Goal: Task Accomplishment & Management: Manage account settings

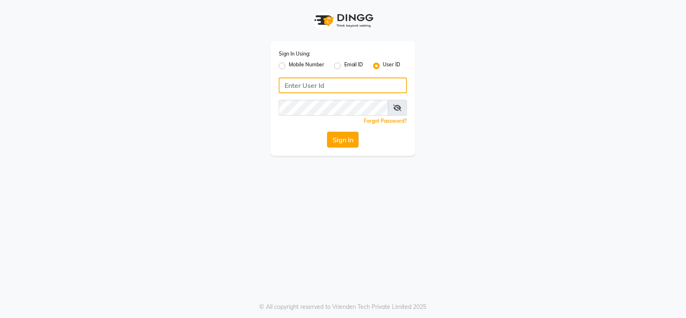
type input "groominggalore"
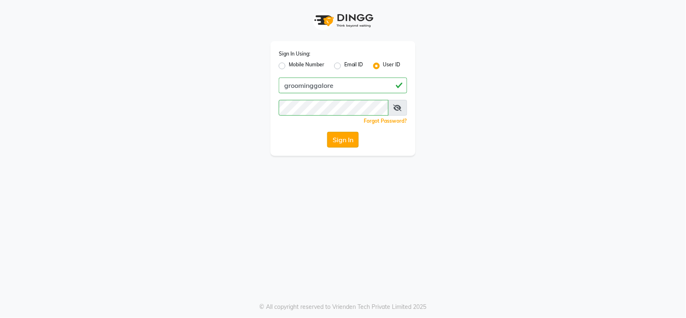
click at [344, 144] on button "Sign In" at bounding box center [342, 140] width 31 height 16
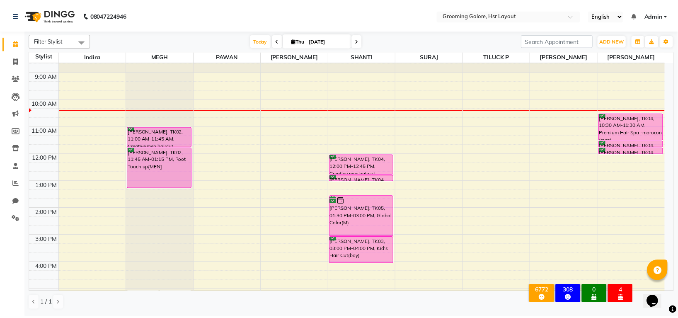
scroll to position [128, 0]
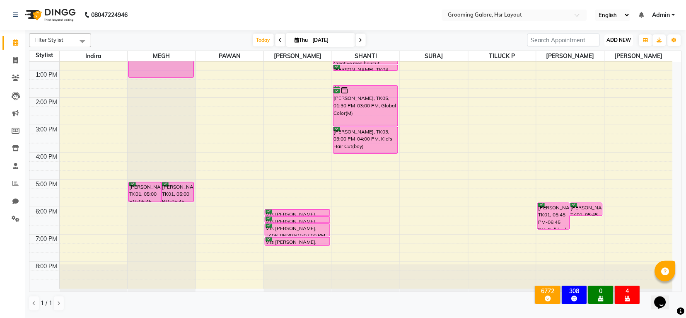
click at [622, 40] on span "ADD NEW" at bounding box center [619, 40] width 24 height 6
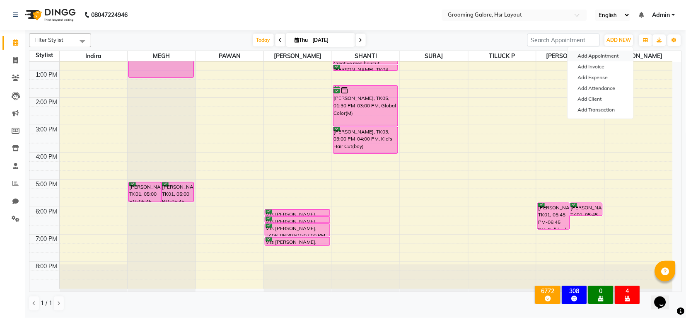
click at [592, 57] on button "Add Appointment" at bounding box center [600, 56] width 65 height 11
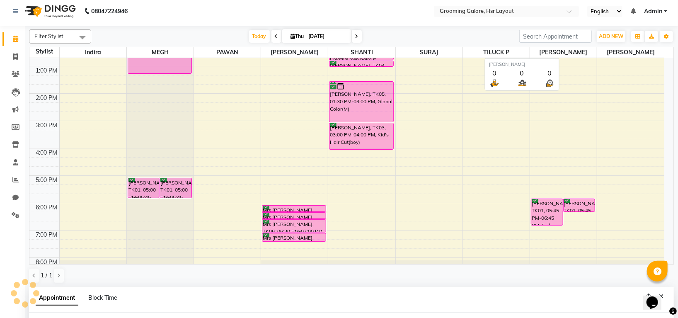
select select "tentative"
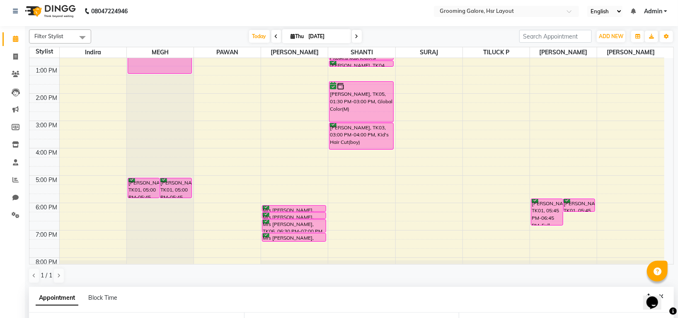
scroll to position [152, 0]
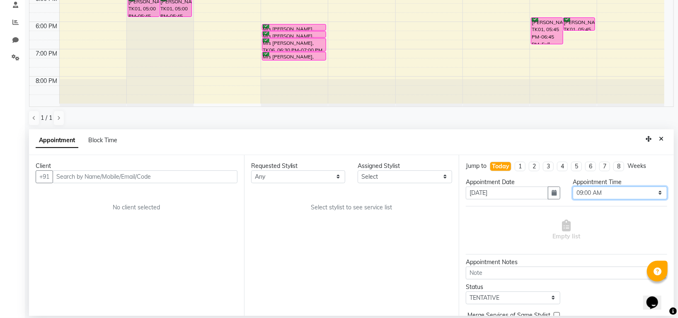
click at [608, 196] on select "Select 09:00 AM 09:15 AM 09:30 AM 09:45 AM 10:00 AM 10:15 AM 10:30 AM 10:45 AM …" at bounding box center [620, 192] width 94 height 13
select select "1170"
click at [573, 186] on select "Select 09:00 AM 09:15 AM 09:30 AM 09:45 AM 10:00 AM 10:15 AM 10:30 AM 10:45 AM …" at bounding box center [620, 192] width 94 height 13
click at [325, 179] on select "Any Indira MEGH PAWAN RESHMI SABITRI SHANTI Simran SURAJ TILUCK P" at bounding box center [298, 176] width 94 height 13
select select "45580"
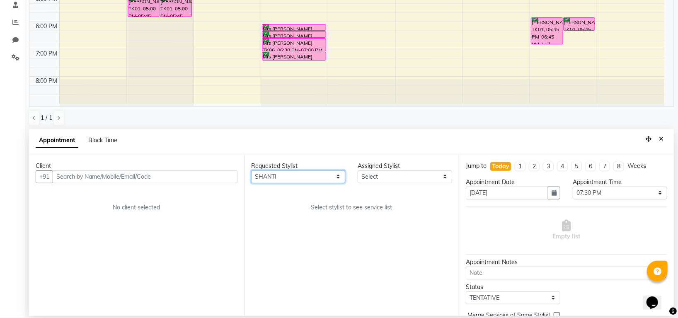
click at [251, 170] on select "Any Indira MEGH PAWAN RESHMI SABITRI SHANTI Simran SURAJ TILUCK P" at bounding box center [298, 176] width 94 height 13
select select "45580"
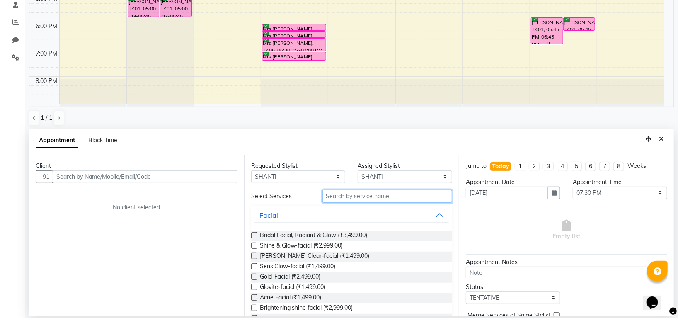
click at [358, 195] on input "text" at bounding box center [387, 196] width 130 height 13
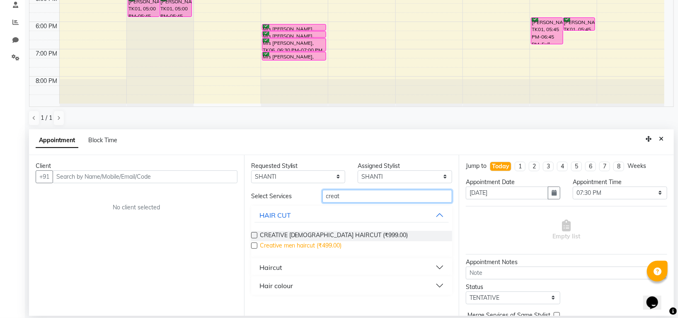
type input "creat"
click at [335, 244] on span "Creative men haircut (₹499.00)" at bounding box center [301, 246] width 82 height 10
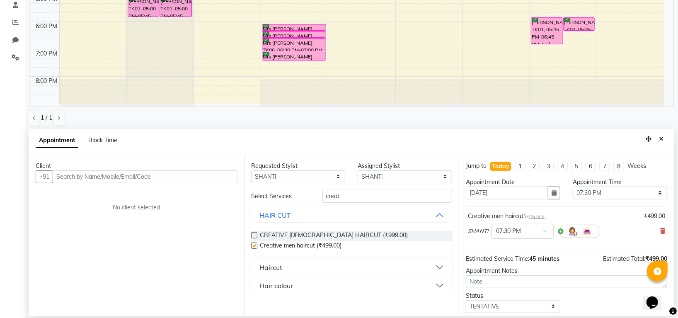
checkbox input "false"
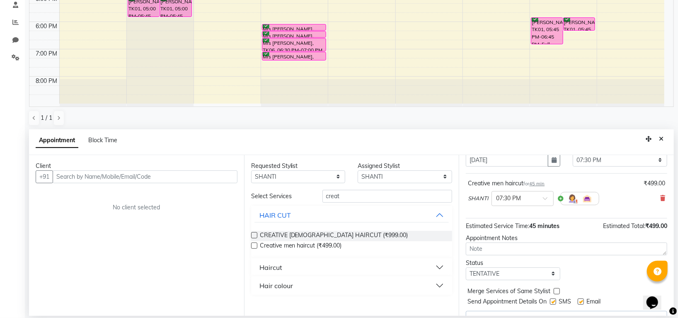
scroll to position [51, 0]
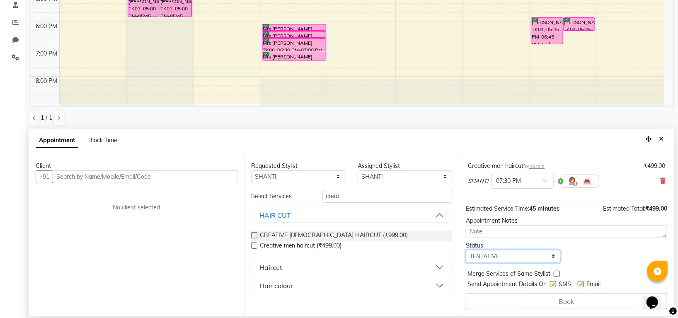
click at [519, 259] on select "Select TENTATIVE CONFIRM CHECK-IN UPCOMING" at bounding box center [513, 256] width 94 height 13
select select "confirm booking"
click at [466, 250] on select "Select TENTATIVE CONFIRM CHECK-IN UPCOMING" at bounding box center [513, 256] width 94 height 13
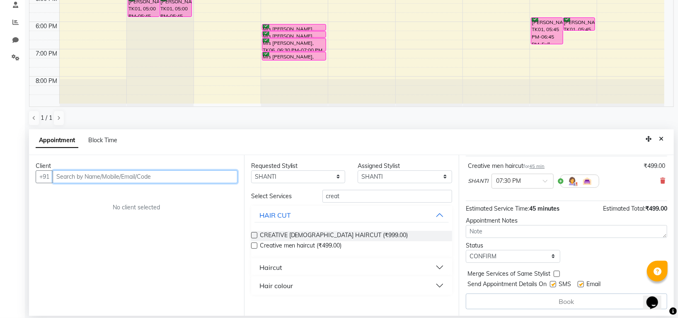
click at [97, 181] on input "text" at bounding box center [145, 176] width 185 height 13
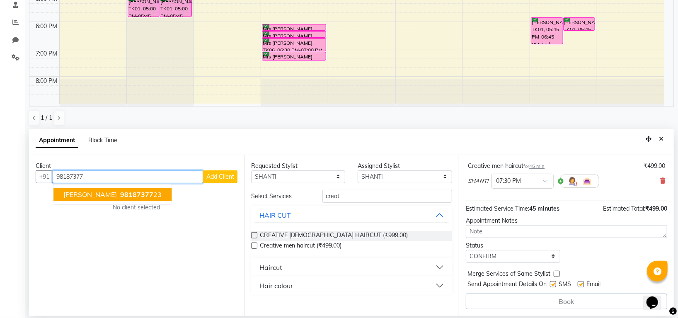
click at [118, 190] on ngb-highlight "98187377 23" at bounding box center [139, 194] width 43 height 8
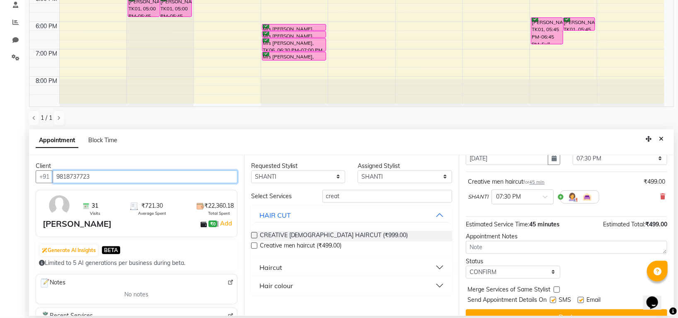
scroll to position [49, 0]
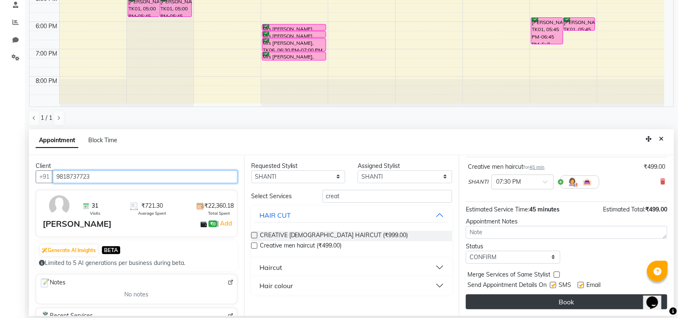
type input "9818737723"
click at [541, 301] on button "Book" at bounding box center [566, 301] width 201 height 15
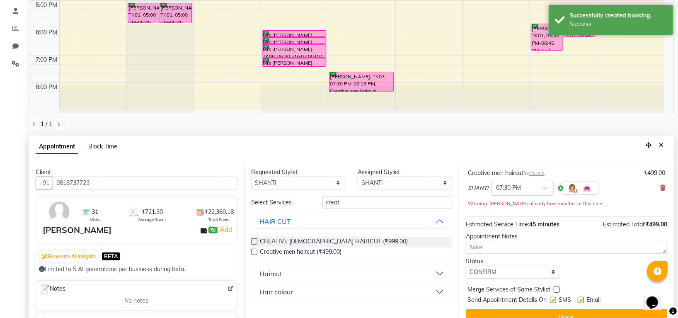
scroll to position [161, 0]
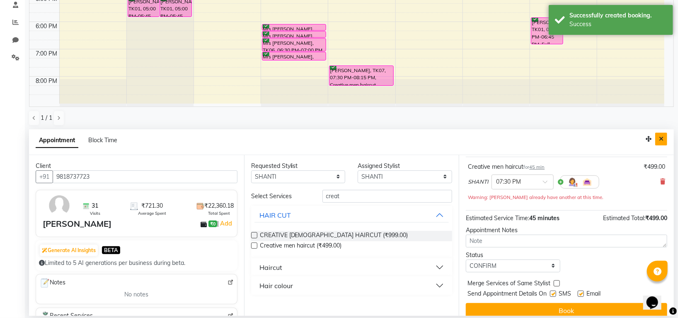
click at [657, 138] on button "Close" at bounding box center [661, 139] width 12 height 13
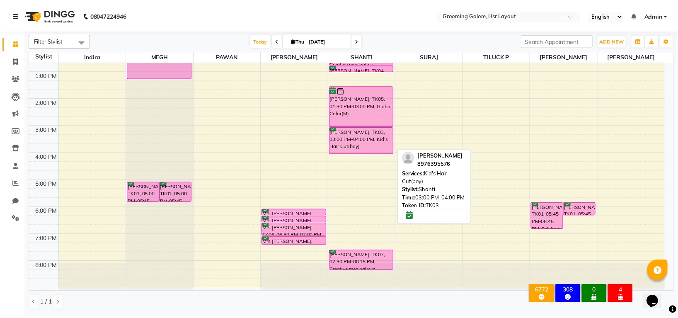
scroll to position [73, 0]
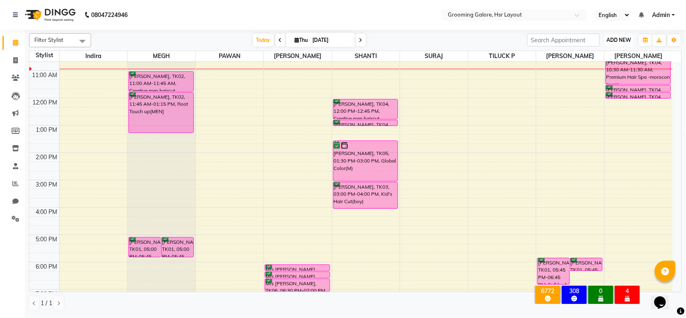
click at [619, 44] on button "ADD NEW Toggle Dropdown" at bounding box center [619, 40] width 29 height 12
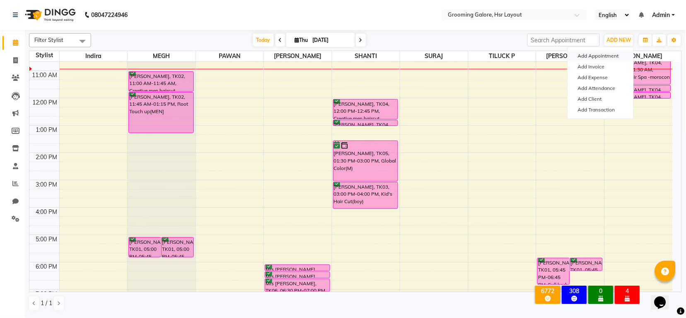
click at [597, 56] on button "Add Appointment" at bounding box center [600, 56] width 65 height 11
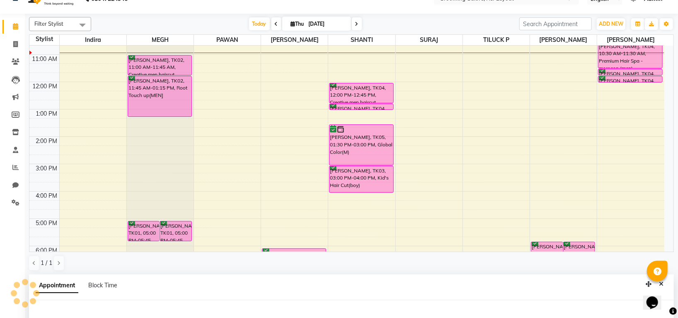
select select "540"
select select "tentative"
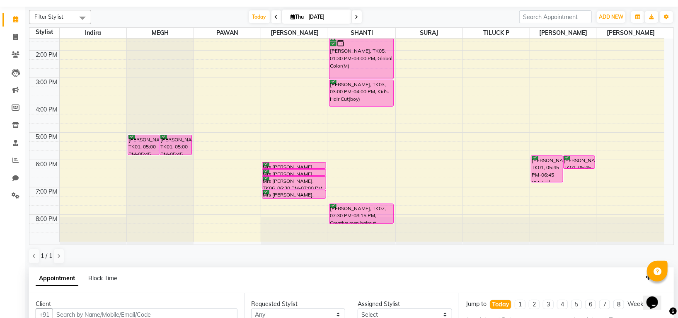
scroll to position [161, 0]
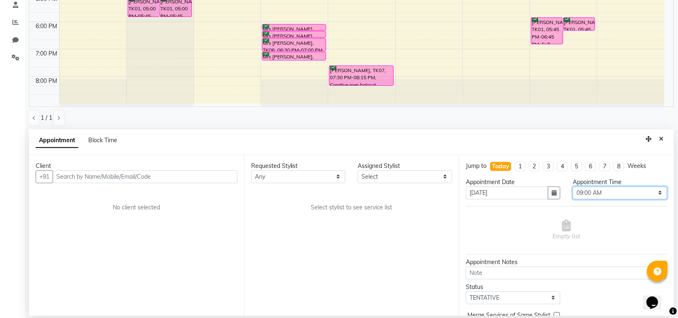
click at [600, 192] on select "Select 09:00 AM 09:15 AM 09:30 AM 09:45 AM 10:00 AM 10:15 AM 10:30 AM 10:45 AM …" at bounding box center [620, 192] width 94 height 13
select select "870"
click at [573, 186] on select "Select 09:00 AM 09:15 AM 09:30 AM 09:45 AM 10:00 AM 10:15 AM 10:30 AM 10:45 AM …" at bounding box center [620, 192] width 94 height 13
drag, startPoint x: 286, startPoint y: 176, endPoint x: 288, endPoint y: 180, distance: 5.2
click at [286, 176] on select "Any Indira MEGH PAWAN RESHMI SABITRI SHANTI Simran SURAJ TILUCK P" at bounding box center [298, 176] width 94 height 13
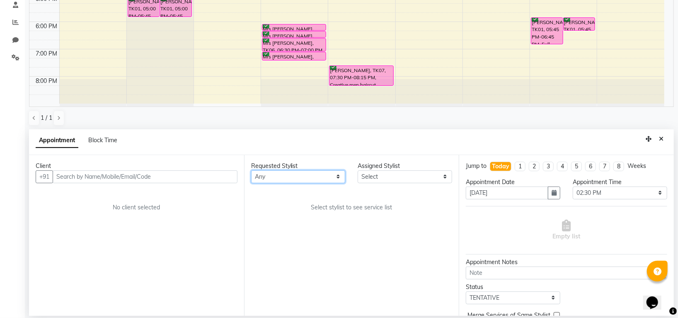
select select "45583"
click at [251, 170] on select "Any Indira MEGH PAWAN RESHMI SABITRI SHANTI Simran SURAJ TILUCK P" at bounding box center [298, 176] width 94 height 13
select select "45583"
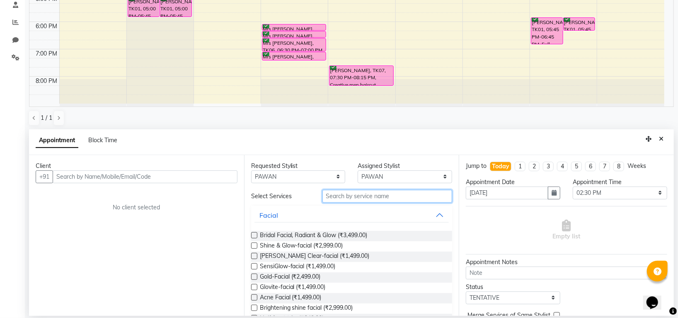
click at [350, 197] on input "text" at bounding box center [387, 196] width 130 height 13
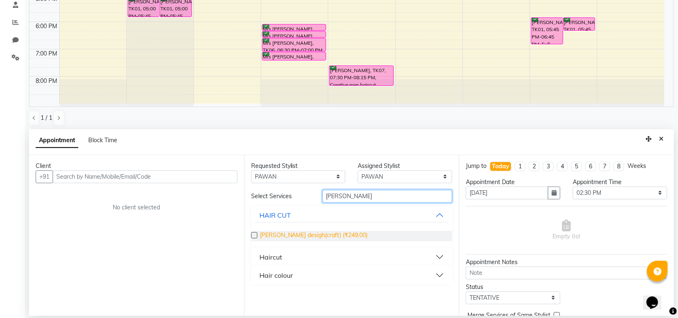
type input "beard"
click at [332, 234] on span "Beard desigh(craft) (₹249.00)" at bounding box center [314, 236] width 108 height 10
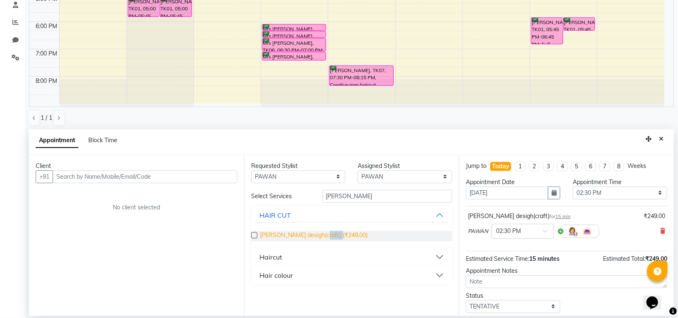
click at [332, 234] on span "Beard desigh(craft) (₹249.00)" at bounding box center [314, 236] width 108 height 10
checkbox input "false"
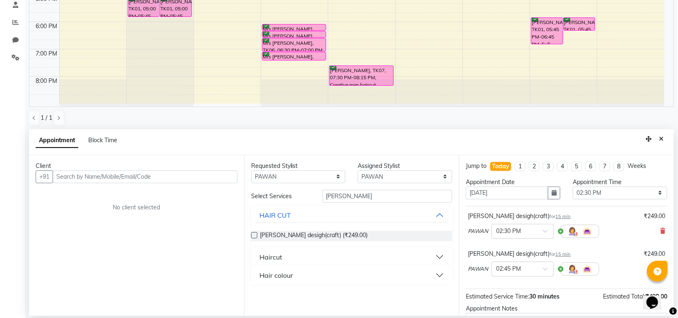
click at [416, 232] on div "Beard desigh(craft) (₹249.00)" at bounding box center [351, 236] width 201 height 10
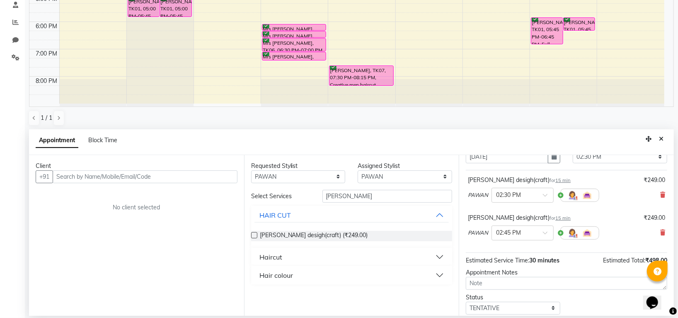
scroll to position [55, 0]
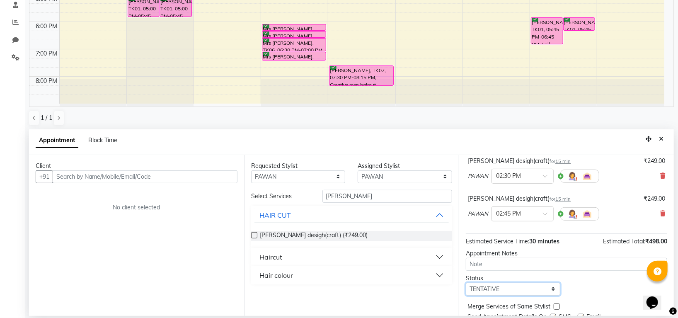
click at [511, 289] on select "Select TENTATIVE CONFIRM CHECK-IN UPCOMING" at bounding box center [513, 289] width 94 height 13
select select "confirm booking"
click at [466, 283] on select "Select TENTATIVE CONFIRM CHECK-IN UPCOMING" at bounding box center [513, 289] width 94 height 13
click at [370, 198] on input "beard" at bounding box center [387, 196] width 130 height 13
click at [288, 173] on select "Any Indira MEGH PAWAN RESHMI SABITRI SHANTI Simran SURAJ TILUCK P" at bounding box center [298, 176] width 94 height 13
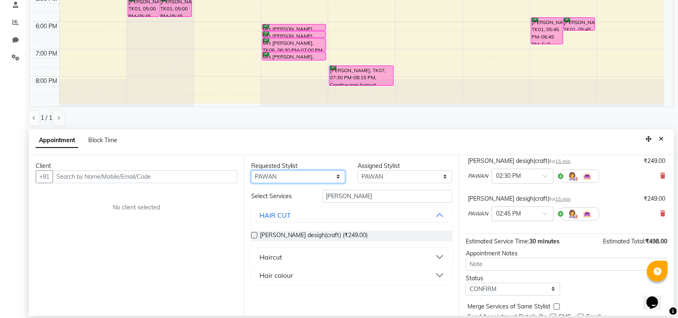
select select "84298"
click at [251, 170] on select "Any Indira MEGH PAWAN RESHMI SABITRI SHANTI Simran SURAJ TILUCK P" at bounding box center [298, 176] width 94 height 13
select select "84298"
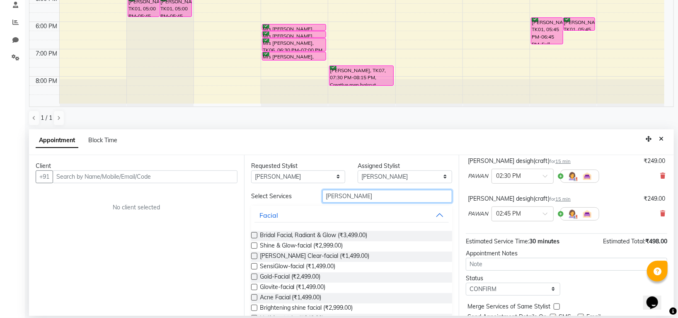
click at [349, 194] on input "beard" at bounding box center [387, 196] width 130 height 13
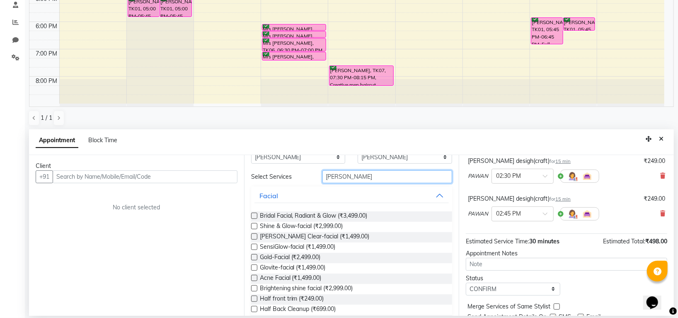
scroll to position [0, 0]
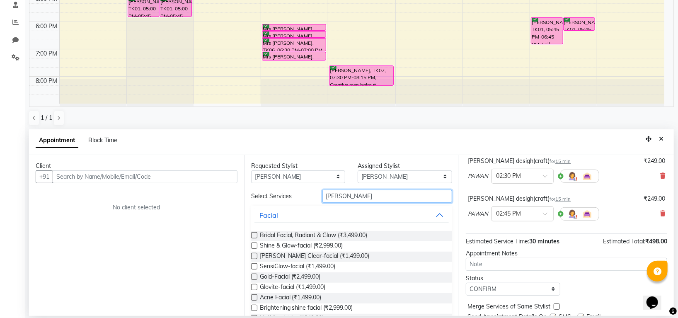
click at [352, 197] on input "beard" at bounding box center [387, 196] width 130 height 13
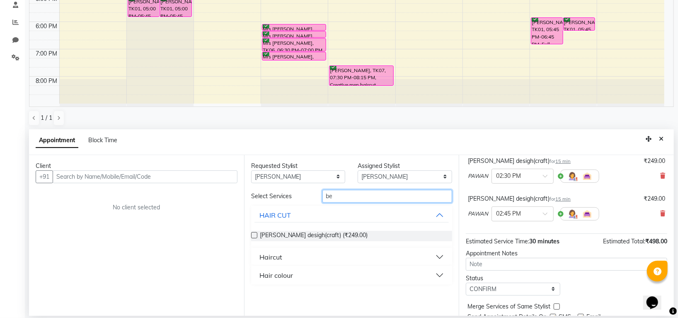
type input "b"
type input "spa"
click at [278, 275] on div "Hair SPA" at bounding box center [273, 275] width 28 height 10
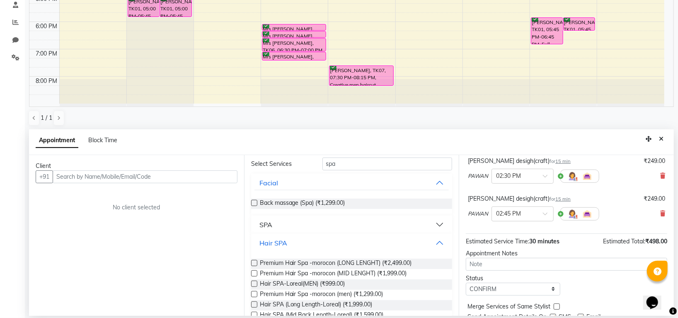
scroll to position [50, 0]
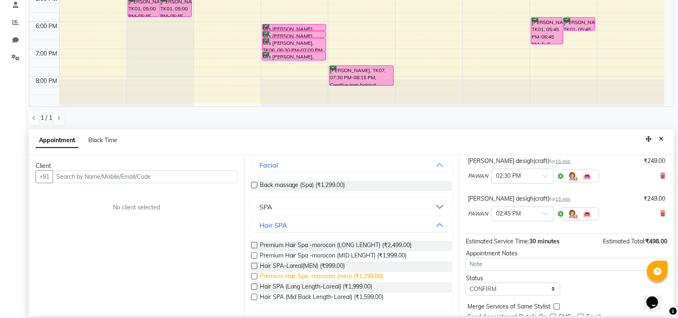
click at [363, 276] on span "Premium Hair Spa -morocon (men) (₹1,299.00)" at bounding box center [321, 277] width 123 height 10
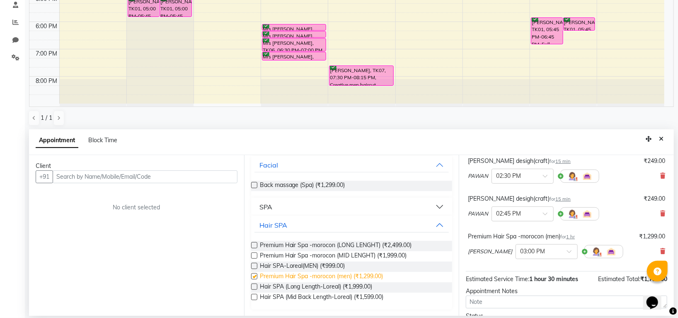
checkbox input "false"
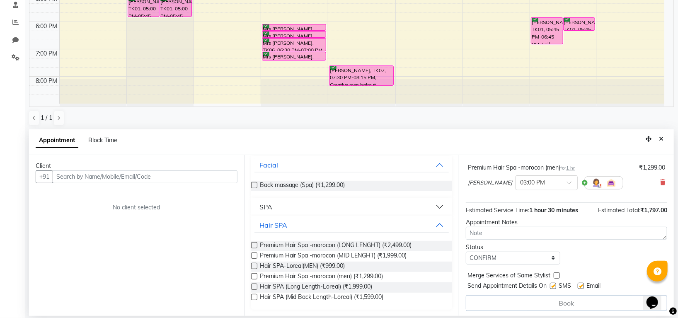
scroll to position [126, 0]
click at [138, 174] on input "text" at bounding box center [145, 176] width 185 height 13
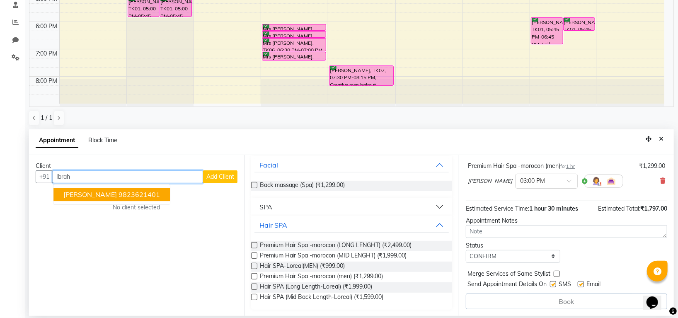
click at [121, 193] on ngb-highlight "9823621401" at bounding box center [138, 194] width 41 height 8
type input "9823621401"
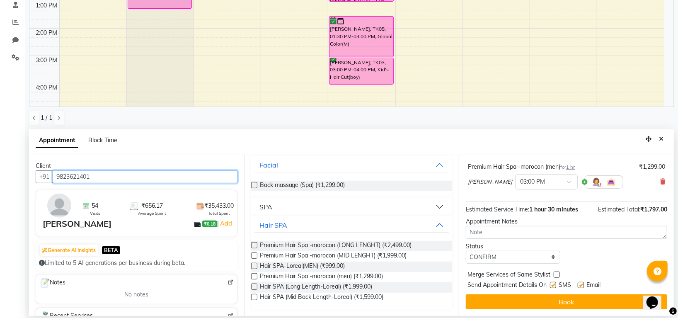
scroll to position [55, 0]
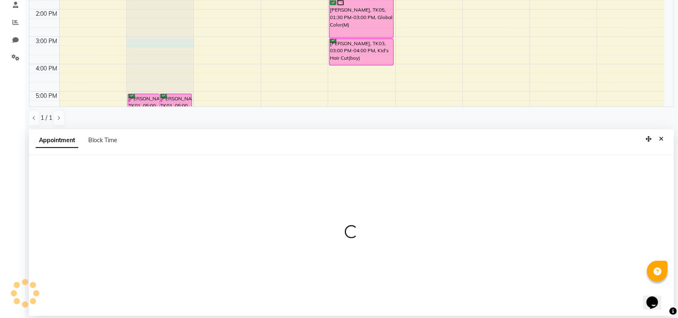
select select "45579"
select select "tentative"
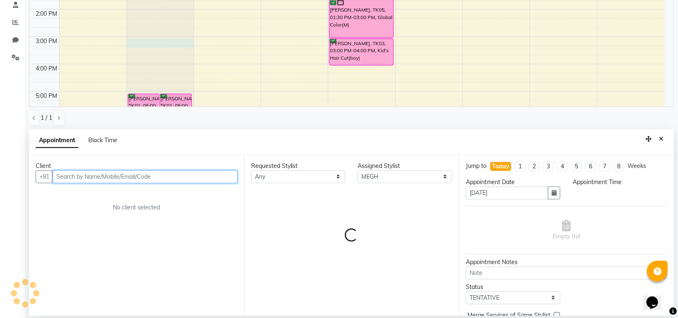
select select "900"
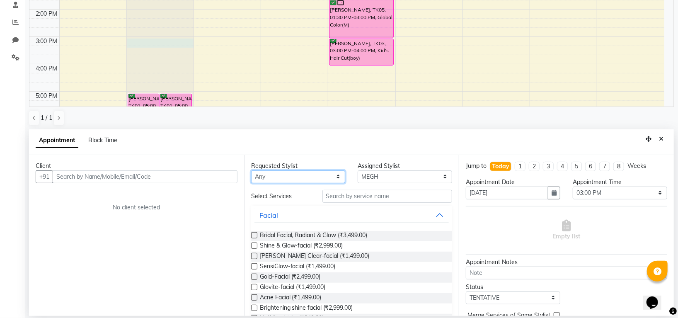
click at [314, 179] on select "Any Indira MEGH PAWAN RESHMI SABITRI SHANTI Simran SURAJ TILUCK P" at bounding box center [298, 176] width 94 height 13
select select "45579"
click at [251, 170] on select "Any Indira MEGH PAWAN RESHMI SABITRI SHANTI Simran SURAJ TILUCK P" at bounding box center [298, 176] width 94 height 13
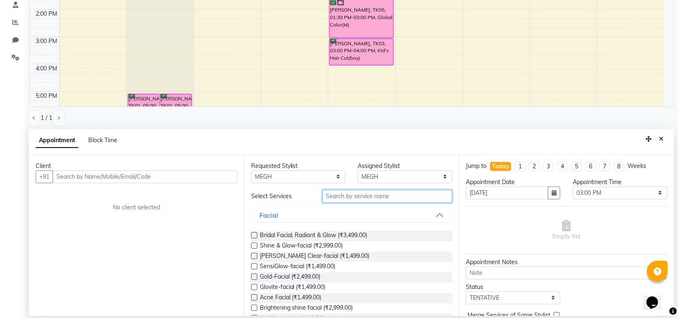
click at [358, 197] on input "text" at bounding box center [387, 196] width 130 height 13
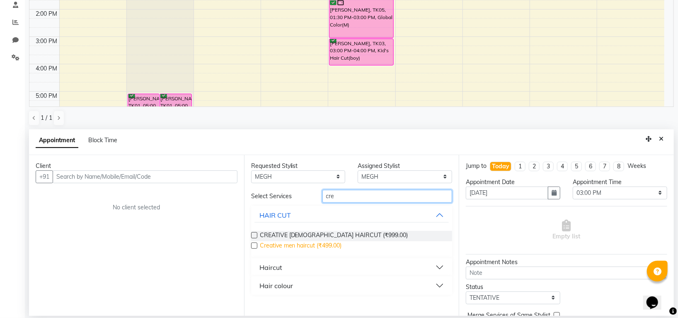
type input "cre"
drag, startPoint x: 328, startPoint y: 244, endPoint x: 385, endPoint y: 235, distance: 57.5
click at [331, 244] on span "Creative men haircut (₹499.00)" at bounding box center [301, 246] width 82 height 10
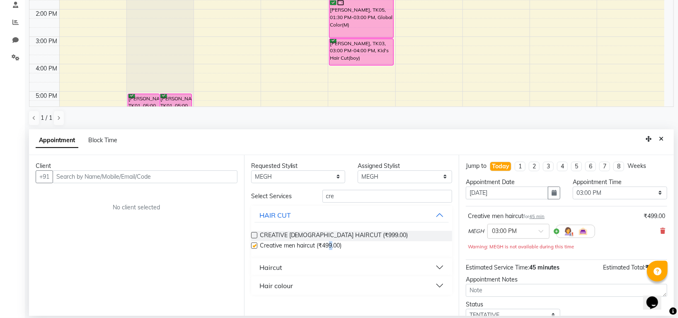
checkbox input "false"
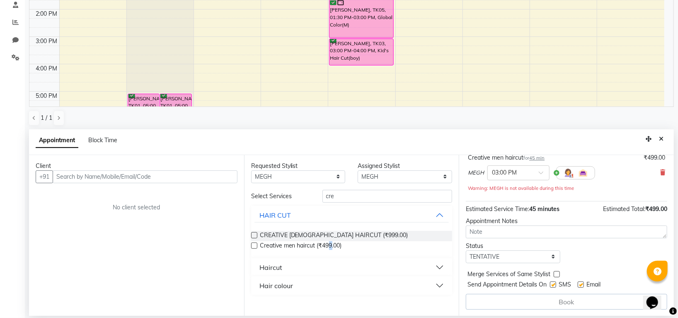
scroll to position [59, 0]
click at [500, 254] on select "Select TENTATIVE CONFIRM CHECK-IN UPCOMING" at bounding box center [513, 256] width 94 height 13
select select "confirm booking"
click at [466, 250] on select "Select TENTATIVE CONFIRM CHECK-IN UPCOMING" at bounding box center [513, 256] width 94 height 13
click at [191, 181] on input "text" at bounding box center [145, 176] width 185 height 13
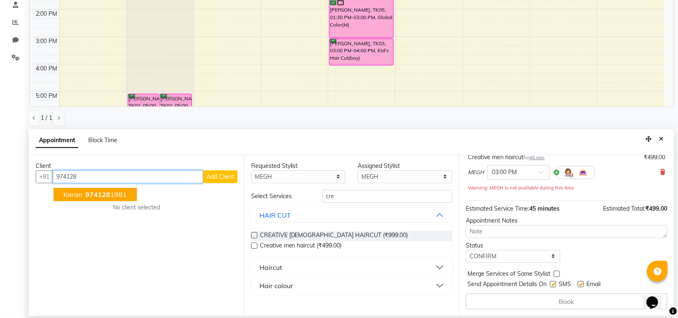
click at [95, 190] on span "974128" at bounding box center [97, 194] width 25 height 8
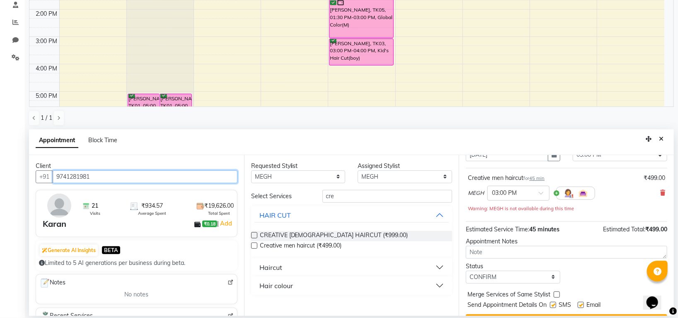
scroll to position [58, 0]
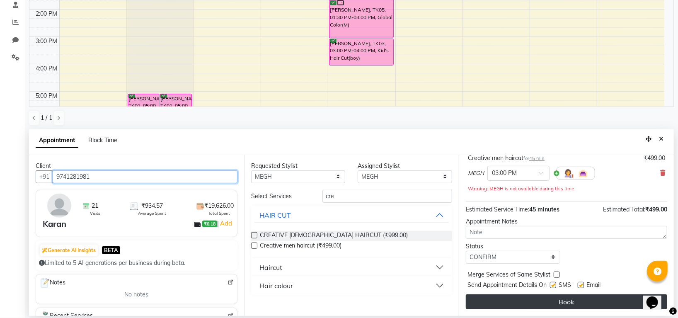
type input "9741281981"
click at [551, 299] on button "Book" at bounding box center [566, 301] width 201 height 15
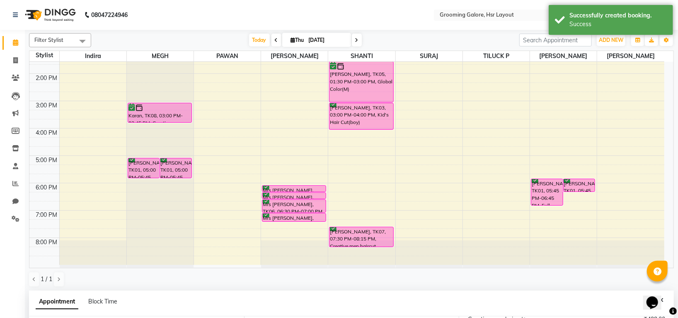
scroll to position [161, 0]
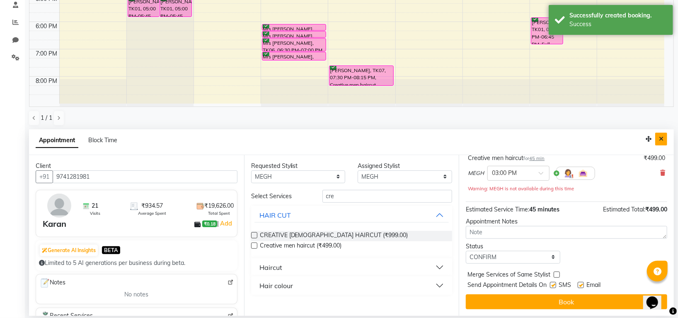
click at [661, 140] on icon "Close" at bounding box center [661, 139] width 5 height 6
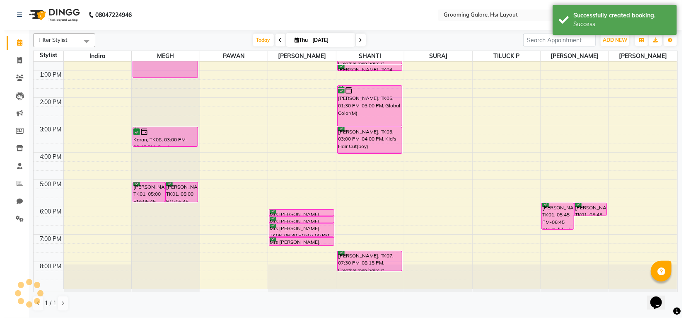
scroll to position [128, 0]
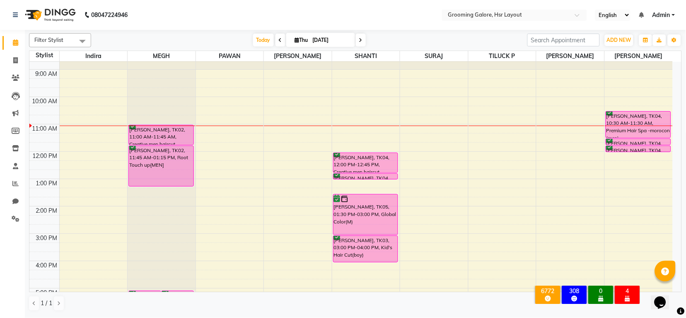
scroll to position [18, 0]
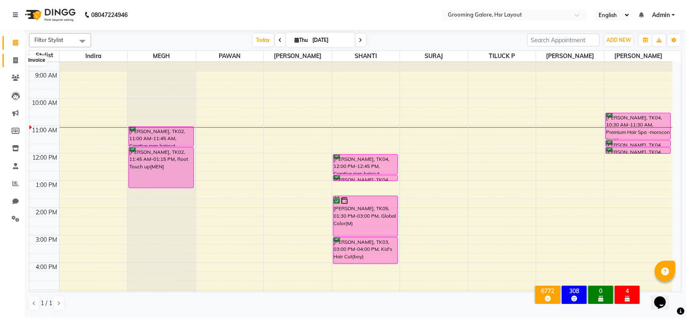
click at [16, 58] on icon at bounding box center [15, 60] width 5 height 6
select select "6168"
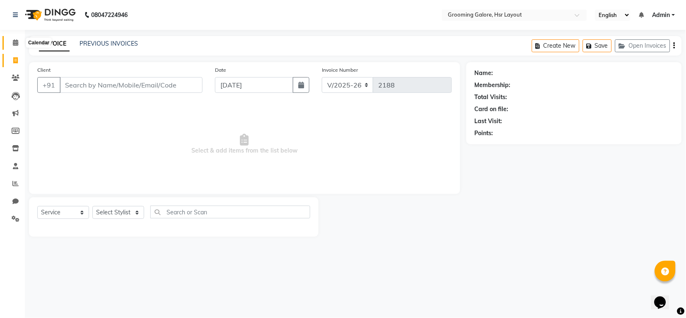
select select "P"
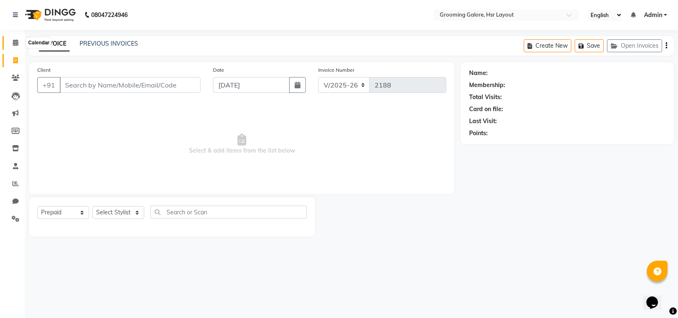
click at [16, 40] on icon at bounding box center [15, 42] width 5 height 6
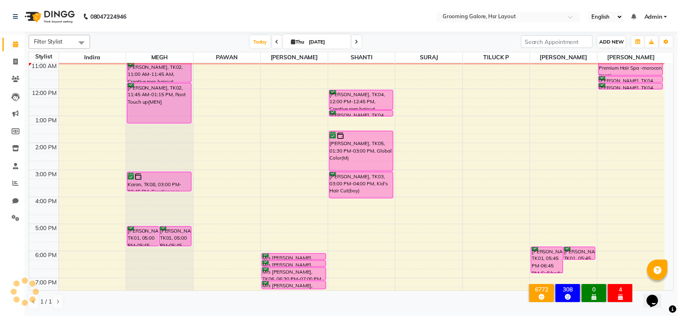
scroll to position [83, 0]
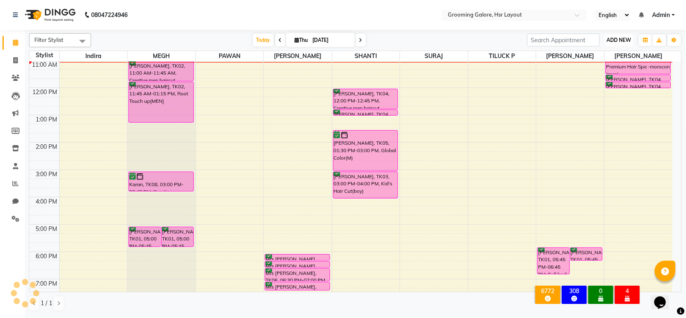
click at [624, 39] on span "ADD NEW" at bounding box center [619, 40] width 24 height 6
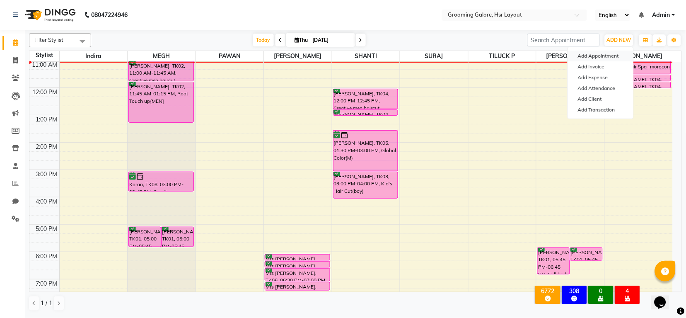
click at [590, 58] on button "Add Appointment" at bounding box center [600, 56] width 65 height 11
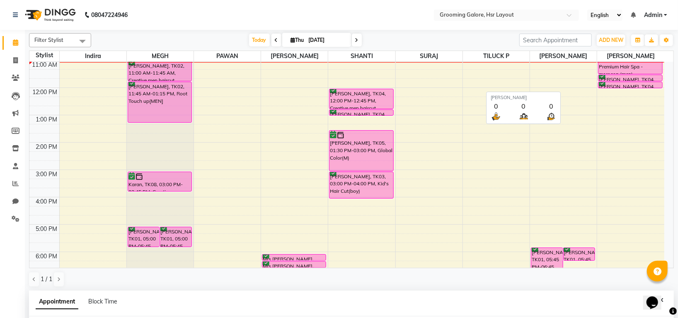
select select "540"
select select "tentative"
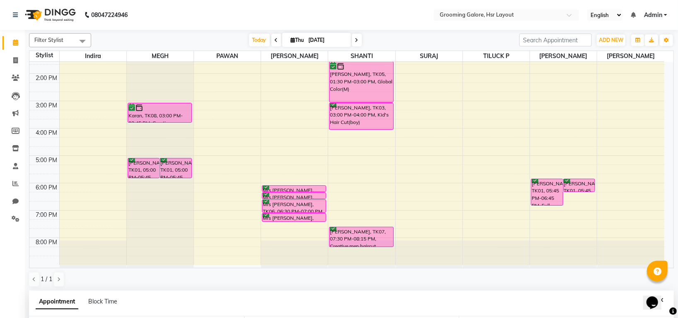
scroll to position [161, 0]
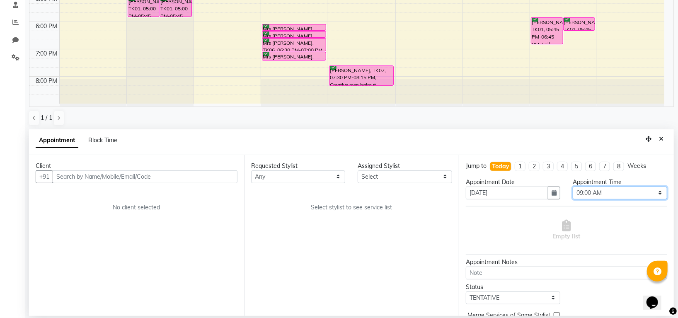
click at [601, 198] on select "Select 09:00 AM 09:15 AM 09:30 AM 09:45 AM 10:00 AM 10:15 AM 10:30 AM 10:45 AM …" at bounding box center [620, 192] width 94 height 13
select select "870"
click at [573, 186] on select "Select 09:00 AM 09:15 AM 09:30 AM 09:45 AM 10:00 AM 10:15 AM 10:30 AM 10:45 AM …" at bounding box center [620, 192] width 94 height 13
click at [292, 176] on select "Any Indira MEGH PAWAN RESHMI SABITRI SHANTI Simran SURAJ TILUCK P" at bounding box center [298, 176] width 94 height 13
select select "45583"
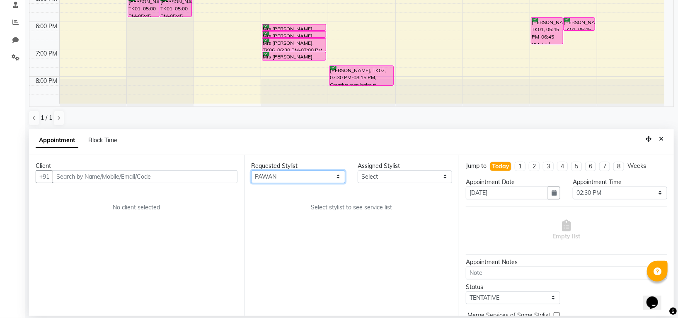
click at [251, 170] on select "Any Indira MEGH PAWAN RESHMI SABITRI SHANTI Simran SURAJ TILUCK P" at bounding box center [298, 176] width 94 height 13
select select "45583"
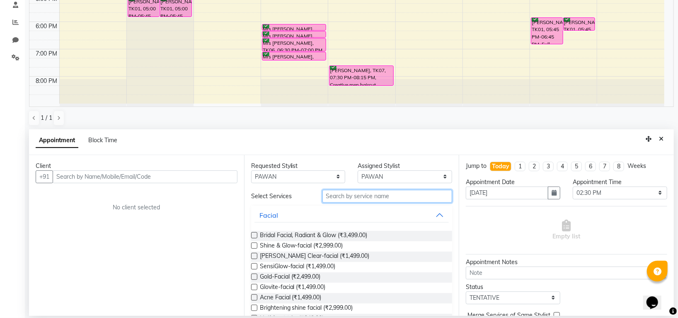
click at [341, 195] on input "text" at bounding box center [387, 196] width 130 height 13
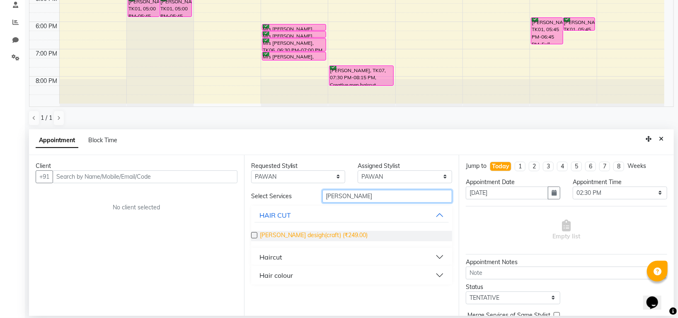
type input "beard"
click at [328, 232] on span "Beard desigh(craft) (₹249.00)" at bounding box center [314, 236] width 108 height 10
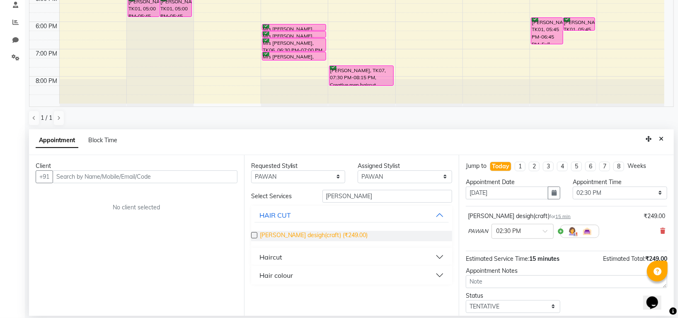
click at [328, 232] on span "Beard desigh(craft) (₹249.00)" at bounding box center [314, 236] width 108 height 10
checkbox input "false"
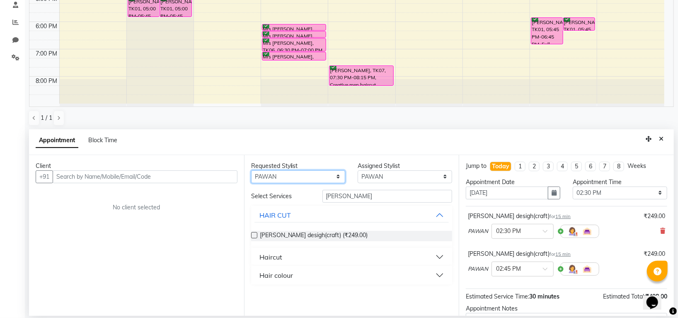
click at [302, 170] on select "Any Indira MEGH PAWAN RESHMI SABITRI SHANTI Simran SURAJ TILUCK P" at bounding box center [298, 176] width 94 height 13
select select "84298"
click at [251, 170] on select "Any Indira MEGH PAWAN RESHMI SABITRI SHANTI Simran SURAJ TILUCK P" at bounding box center [298, 176] width 94 height 13
select select "84298"
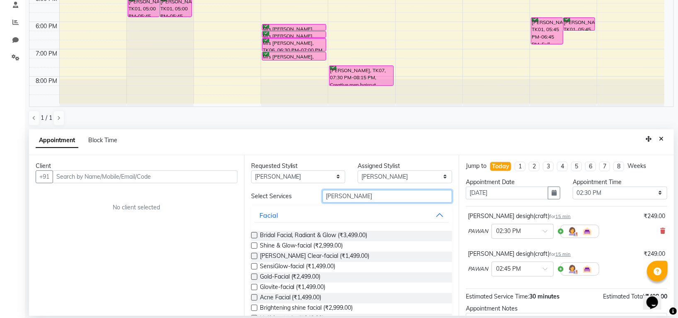
click at [352, 198] on input "beard" at bounding box center [387, 196] width 130 height 13
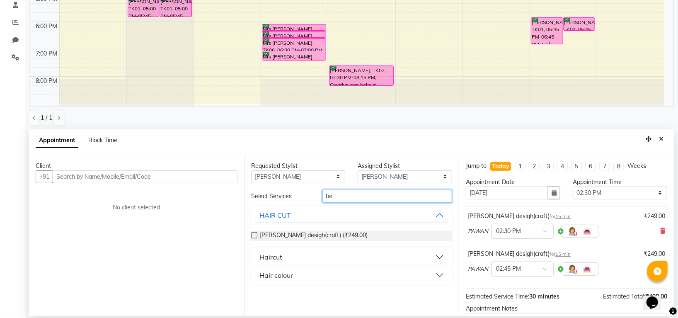
type input "b"
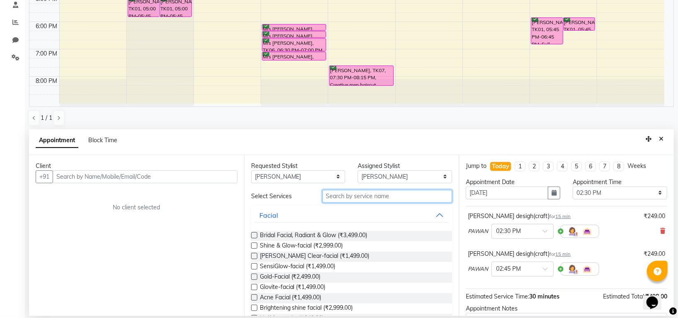
type input "c"
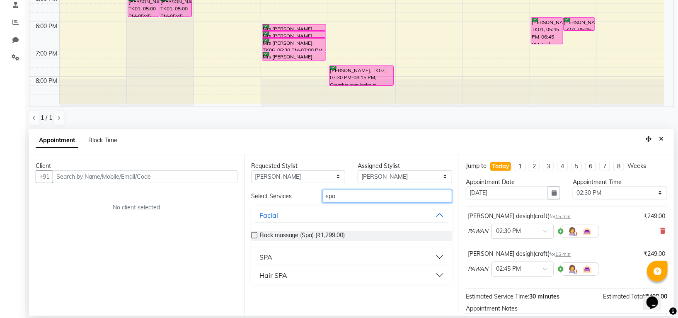
type input "spa"
click at [273, 273] on div "Hair SPA" at bounding box center [273, 275] width 28 height 10
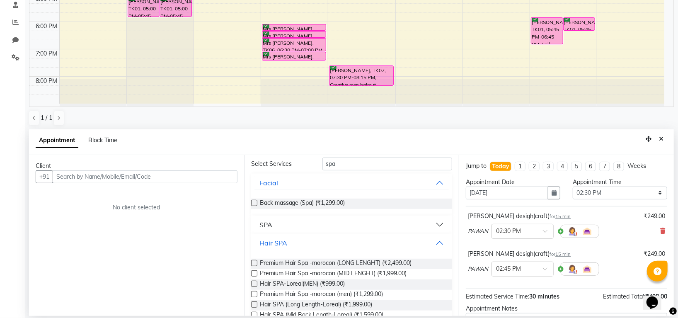
scroll to position [50, 0]
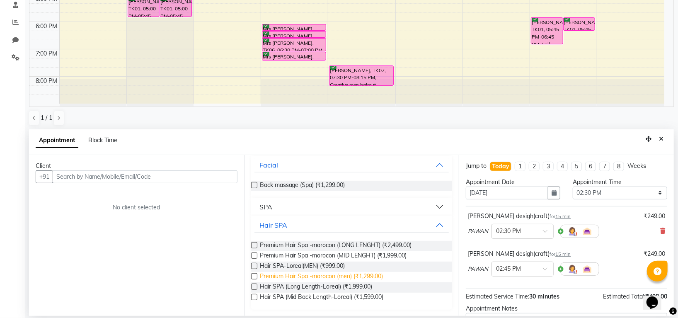
click at [375, 274] on span "Premium Hair Spa -morocon (men) (₹1,299.00)" at bounding box center [321, 277] width 123 height 10
checkbox input "false"
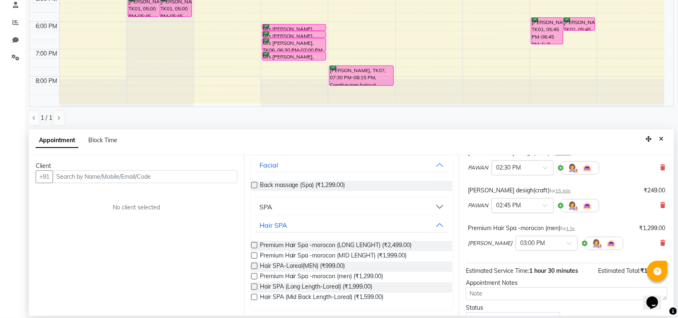
scroll to position [126, 0]
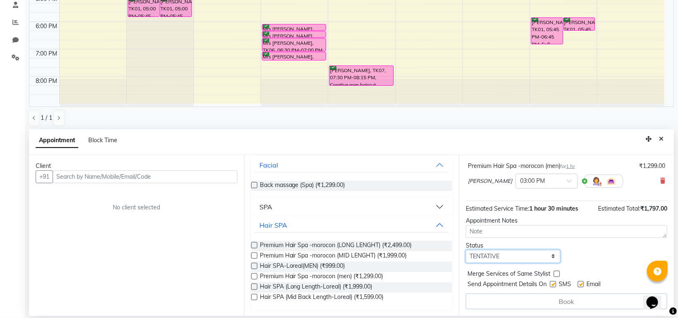
click at [505, 256] on select "Select TENTATIVE CONFIRM CHECK-IN UPCOMING" at bounding box center [513, 256] width 94 height 13
select select "confirm booking"
click at [466, 250] on select "Select TENTATIVE CONFIRM CHECK-IN UPCOMING" at bounding box center [513, 256] width 94 height 13
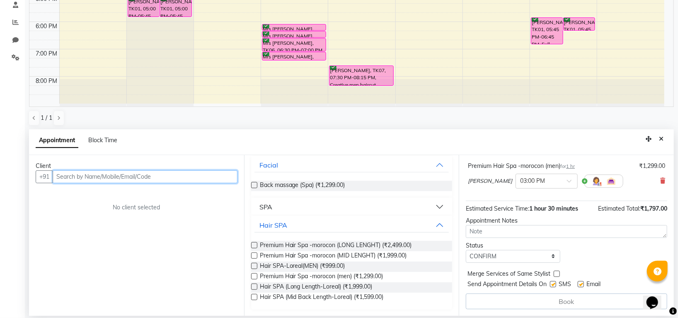
click at [164, 172] on input "text" at bounding box center [145, 176] width 185 height 13
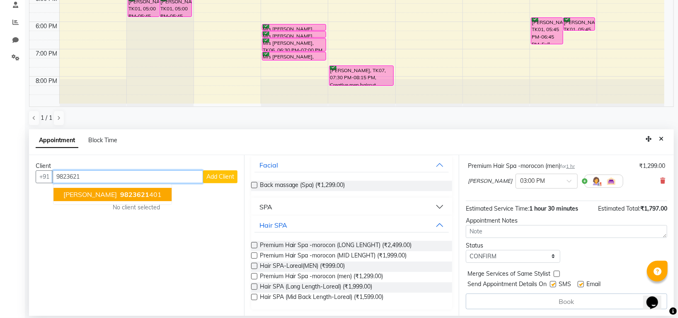
click at [120, 196] on span "9823621" at bounding box center [134, 194] width 29 height 8
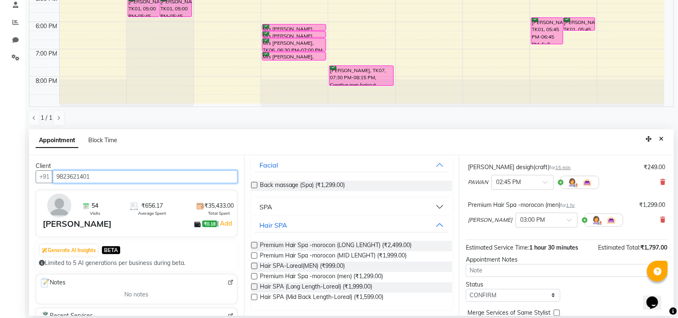
scroll to position [125, 0]
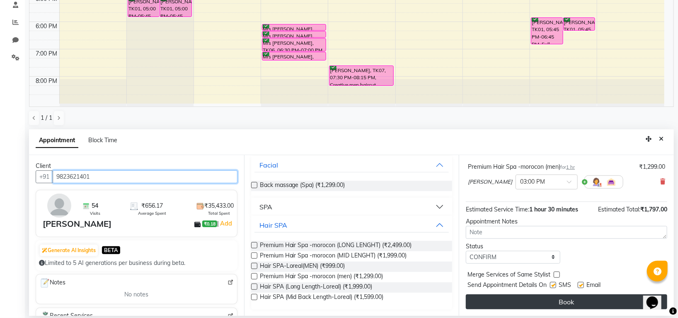
type input "9823621401"
click at [548, 301] on button "Book" at bounding box center [566, 301] width 201 height 15
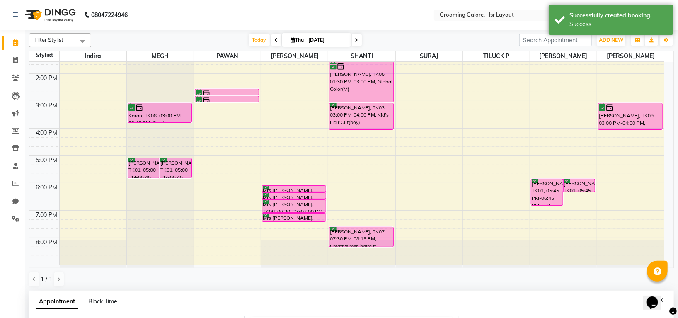
scroll to position [161, 0]
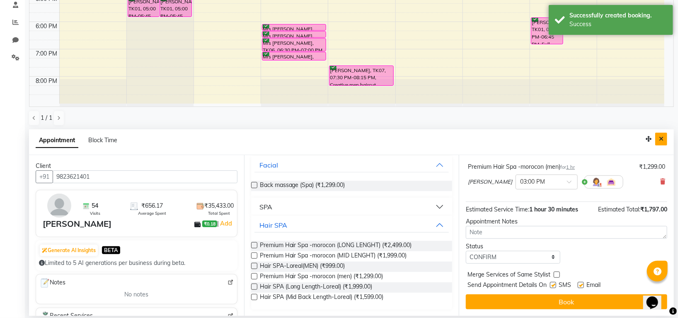
click at [661, 140] on icon "Close" at bounding box center [661, 139] width 5 height 6
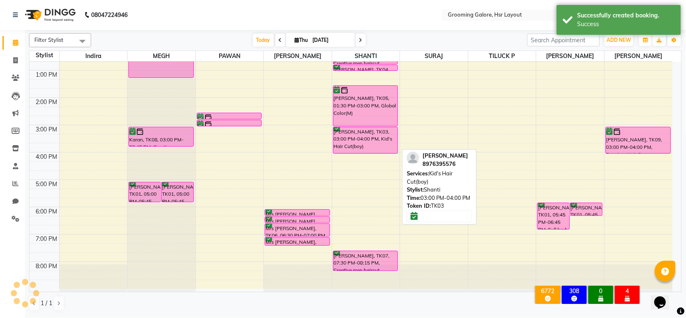
scroll to position [18, 0]
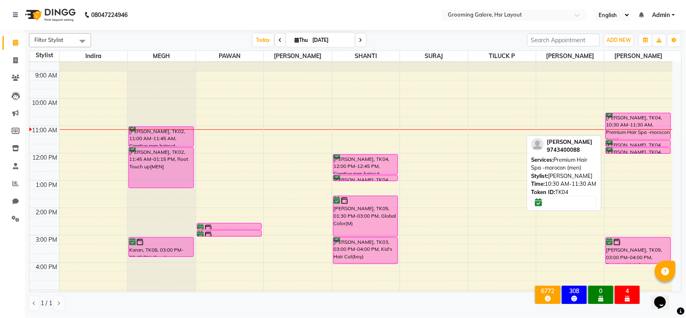
click at [622, 124] on div "Mr Nithin srinivash, TK04, 10:30 AM-11:30 AM, Premium Hair Spa -morocon (men)" at bounding box center [638, 126] width 65 height 26
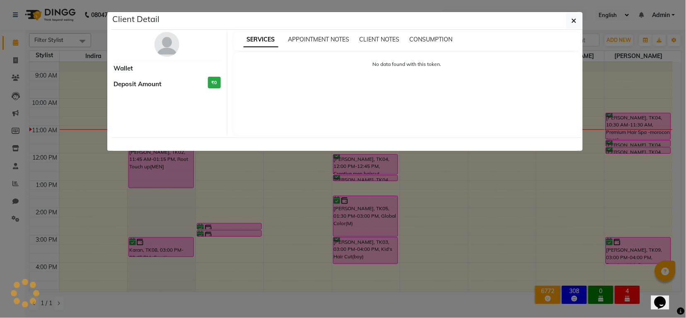
select select "6"
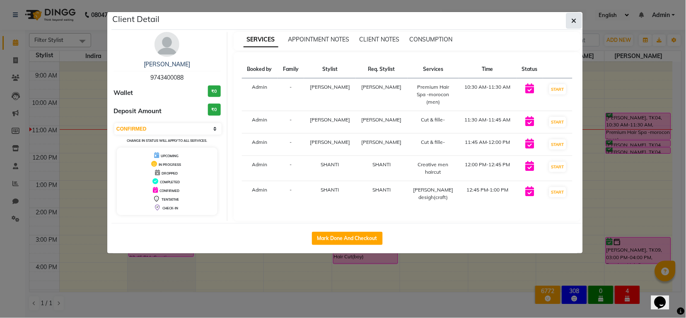
click at [576, 21] on icon "button" at bounding box center [574, 20] width 5 height 7
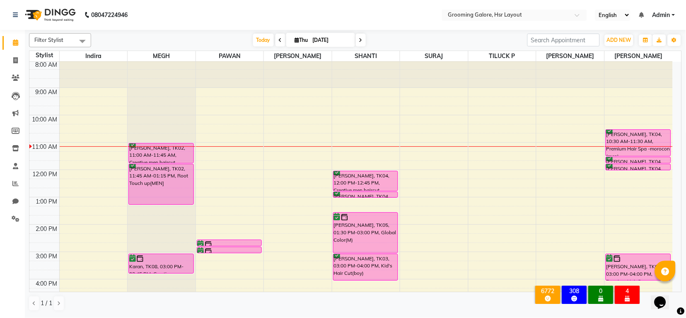
scroll to position [0, 0]
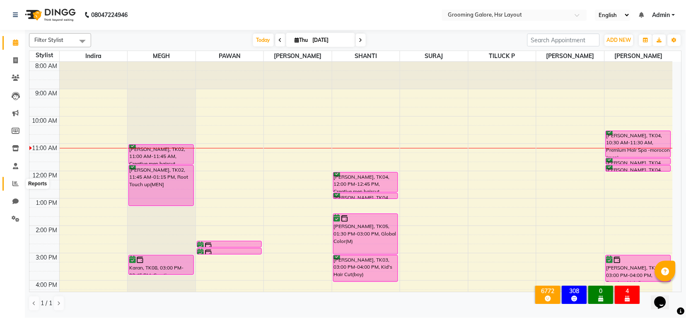
click at [15, 183] on icon at bounding box center [15, 183] width 6 height 6
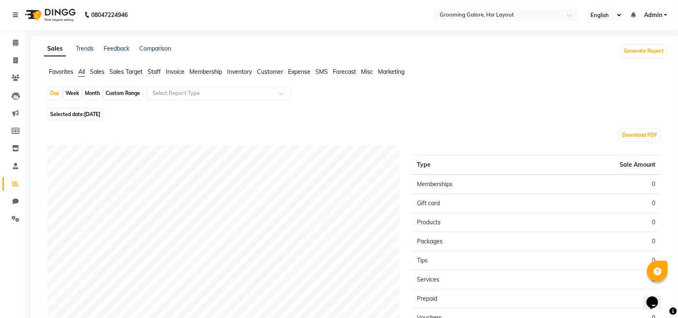
click at [100, 116] on span "04-09-2025" at bounding box center [92, 114] width 16 height 6
select select "9"
select select "2025"
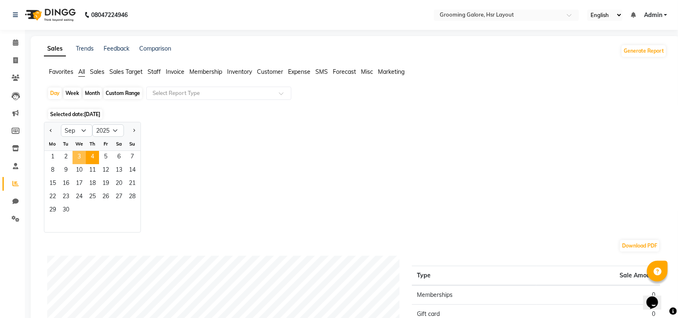
click at [77, 155] on span "3" at bounding box center [79, 157] width 13 height 13
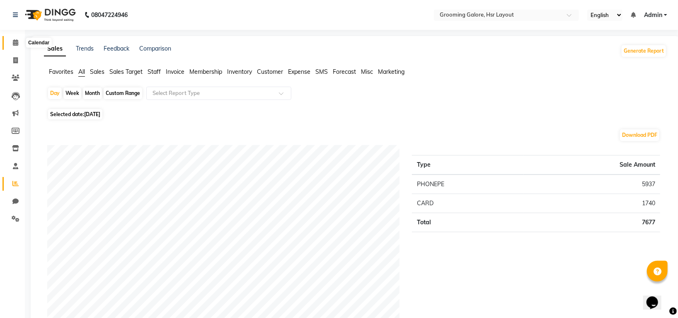
click at [10, 44] on span at bounding box center [15, 43] width 15 height 10
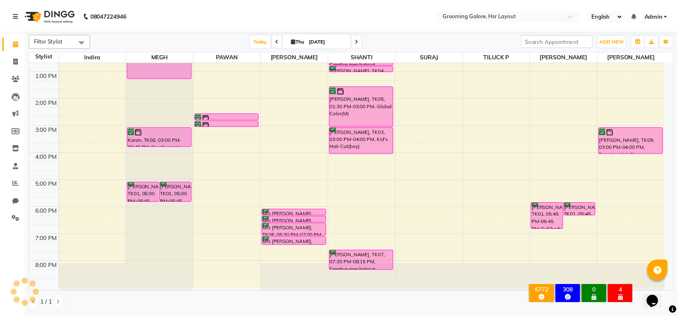
scroll to position [73, 0]
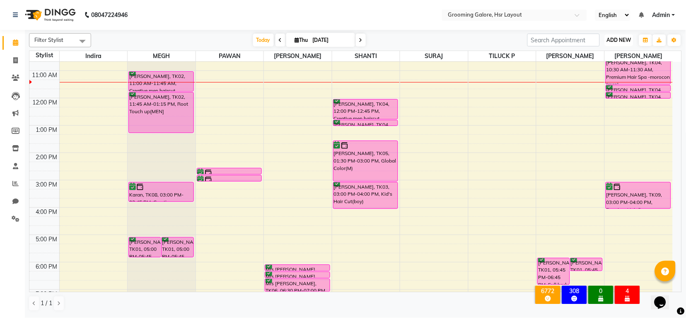
click at [610, 39] on span "ADD NEW" at bounding box center [619, 40] width 24 height 6
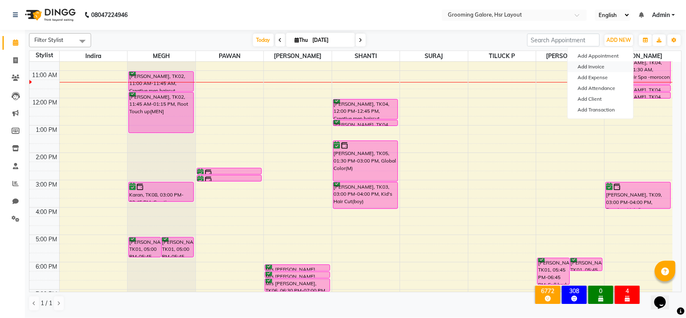
click at [595, 64] on link "Add Invoice" at bounding box center [600, 66] width 65 height 11
select select "service"
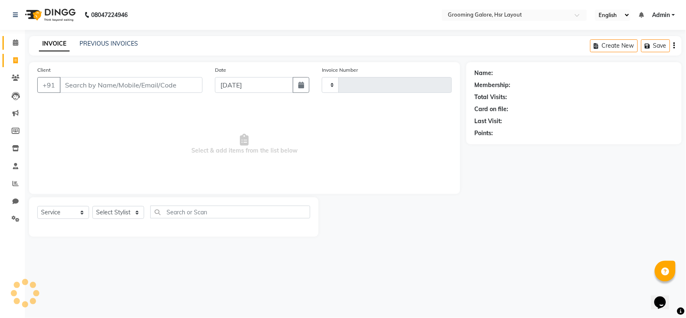
type input "2188"
select select "6168"
select select "P"
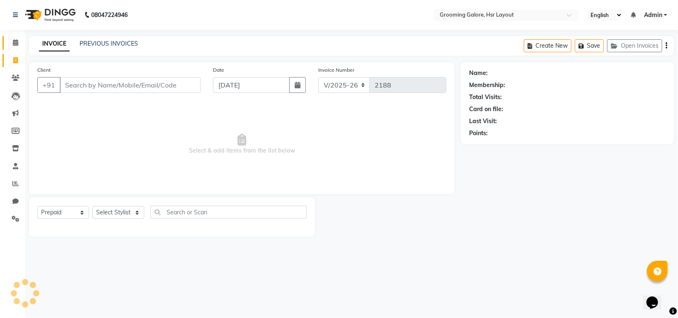
select select "45583"
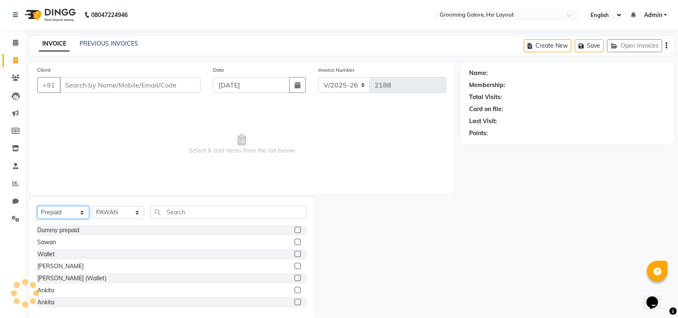
click at [68, 214] on select "Select Service Product Membership Package Voucher Prepaid Gift Card" at bounding box center [63, 212] width 52 height 13
select select "product"
click at [37, 206] on select "Select Service Product Membership Package Voucher Prepaid Gift Card" at bounding box center [63, 212] width 52 height 13
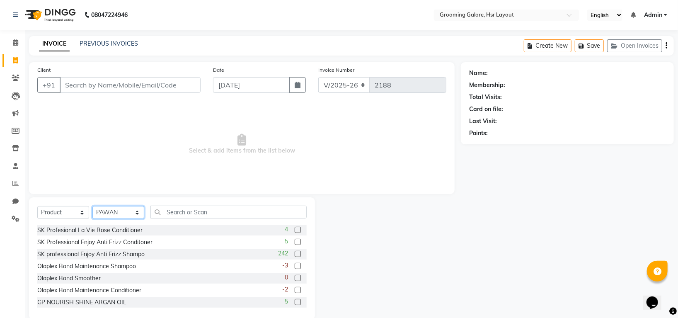
click at [102, 215] on select "Select Stylist Indira MEGH PAWAN RESHMI SABITRI SHANTI Simran SURAJ TILUCK P" at bounding box center [118, 212] width 52 height 13
select select "45580"
click at [92, 206] on select "Select Stylist Indira MEGH PAWAN RESHMI SABITRI SHANTI Simran SURAJ TILUCK P" at bounding box center [118, 212] width 52 height 13
click at [181, 212] on input "text" at bounding box center [228, 211] width 156 height 13
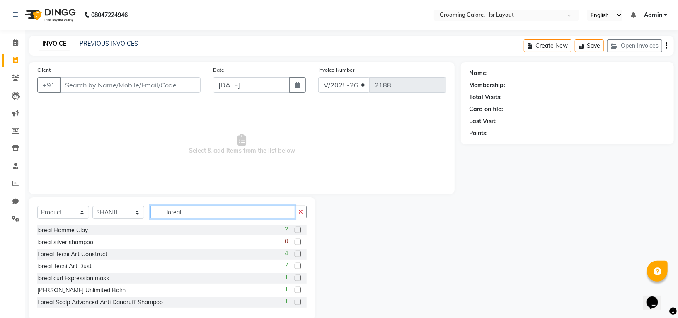
type input "loreal"
click at [295, 230] on label at bounding box center [298, 230] width 6 height 6
click at [295, 230] on input "checkbox" at bounding box center [297, 229] width 5 height 5
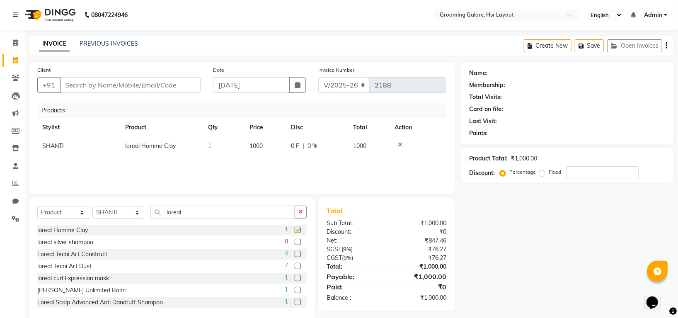
checkbox input "false"
click at [214, 149] on td "1" at bounding box center [223, 146] width 41 height 19
select select "45580"
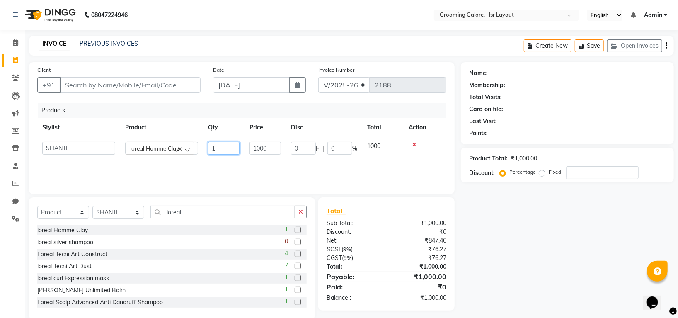
click at [217, 147] on input "1" at bounding box center [223, 148] width 31 height 13
type input "2"
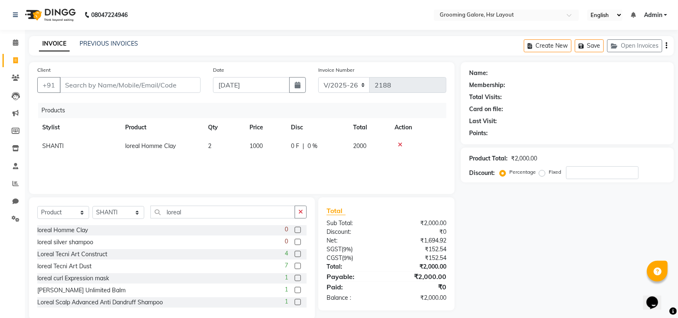
click at [309, 163] on div "Products Stylist Product Qty Price Disc Total Action SHANTI loreal Homme Clay 2…" at bounding box center [241, 144] width 409 height 83
click at [273, 144] on td "1000" at bounding box center [264, 146] width 41 height 19
select select "45580"
click at [273, 144] on input "1000" at bounding box center [264, 148] width 31 height 13
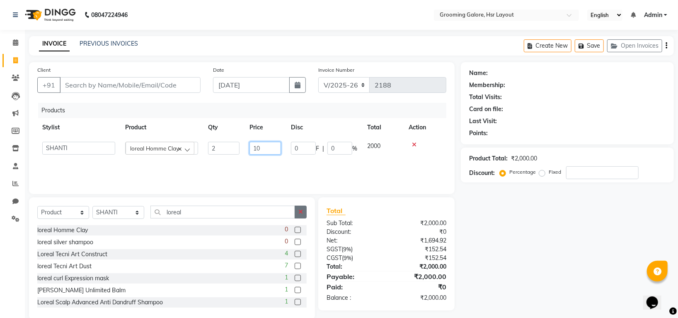
type input "1"
type input "950"
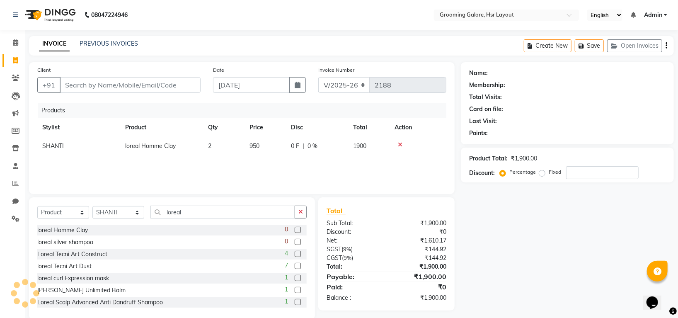
click at [311, 162] on div "Products Stylist Product Qty Price Disc Total Action SHANTI loreal Homme Clay 2…" at bounding box center [241, 144] width 409 height 83
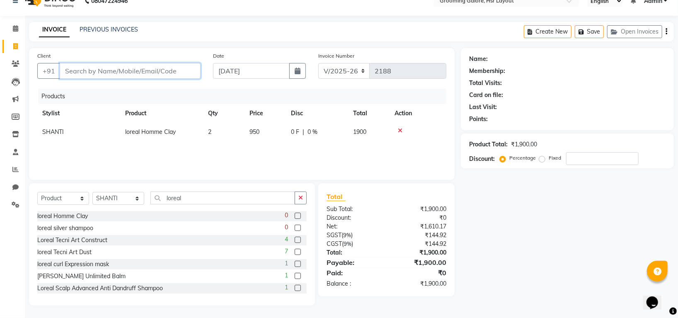
click at [167, 65] on input "Client" at bounding box center [130, 71] width 141 height 16
type input "7"
type input "0"
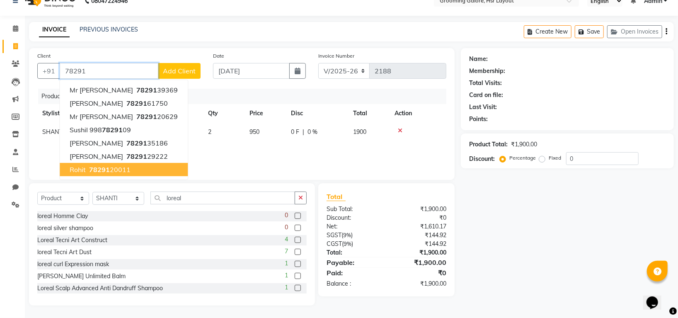
click at [138, 172] on button "Rohit 78291 20011" at bounding box center [124, 169] width 128 height 13
type input "7829120011"
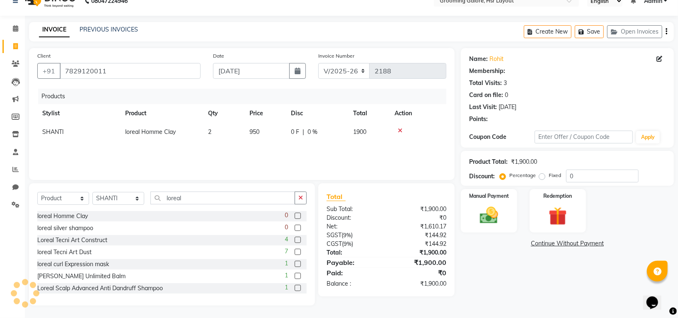
select select "1: Object"
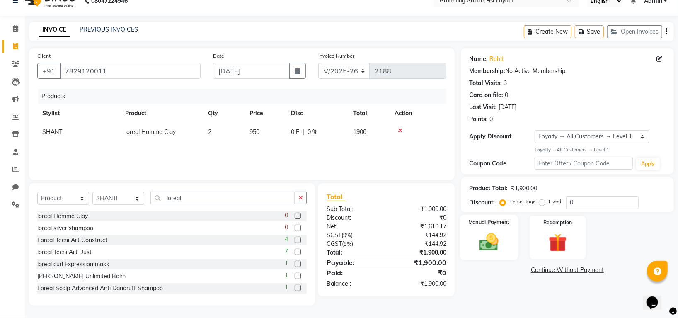
click at [494, 246] on img at bounding box center [489, 242] width 31 height 22
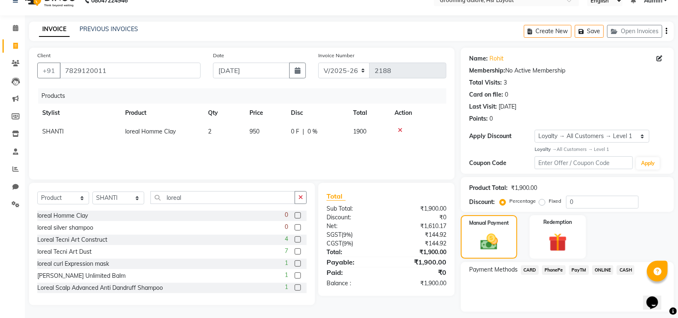
click at [553, 266] on span "PhonePe" at bounding box center [554, 270] width 24 height 10
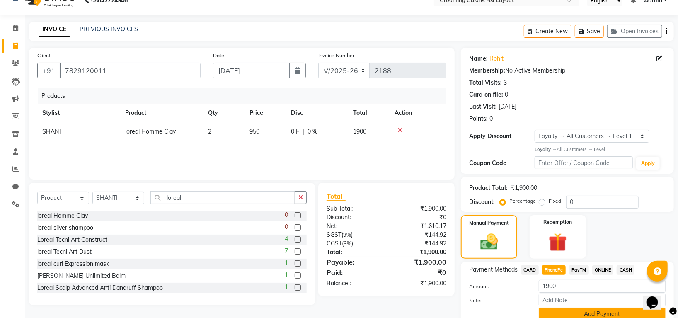
click at [578, 310] on button "Add Payment" at bounding box center [602, 313] width 127 height 13
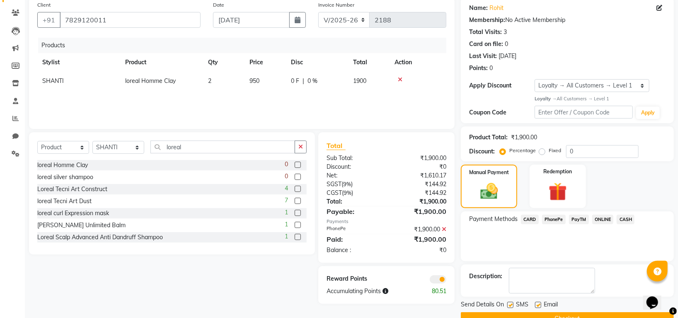
scroll to position [84, 0]
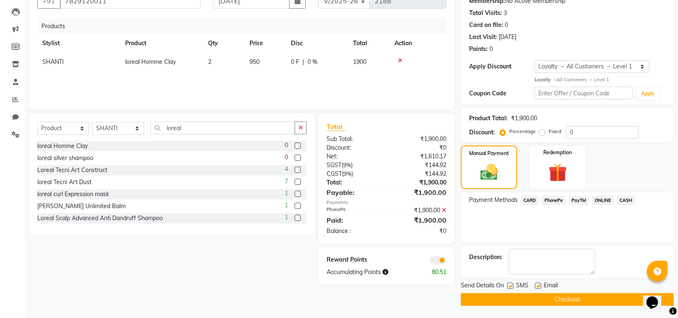
click at [582, 297] on button "Checkout" at bounding box center [567, 299] width 213 height 13
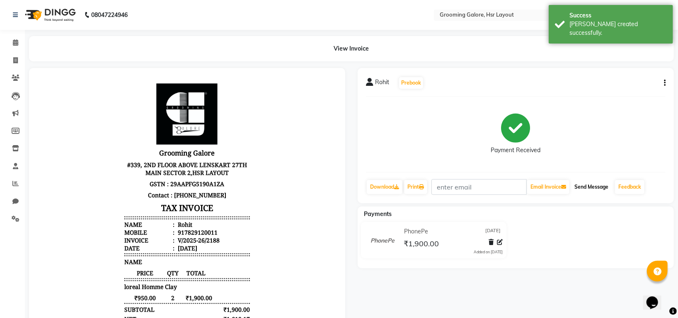
click at [590, 189] on button "Send Message" at bounding box center [591, 187] width 41 height 14
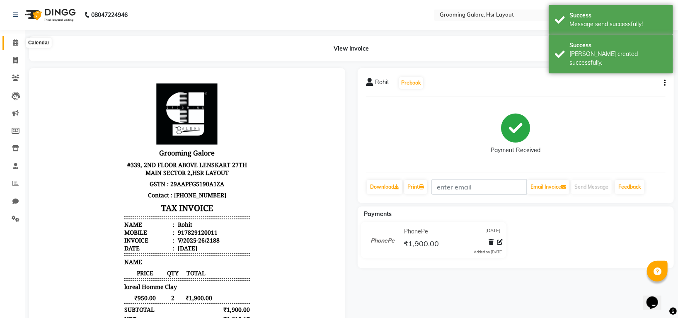
click at [16, 43] on icon at bounding box center [15, 42] width 5 height 6
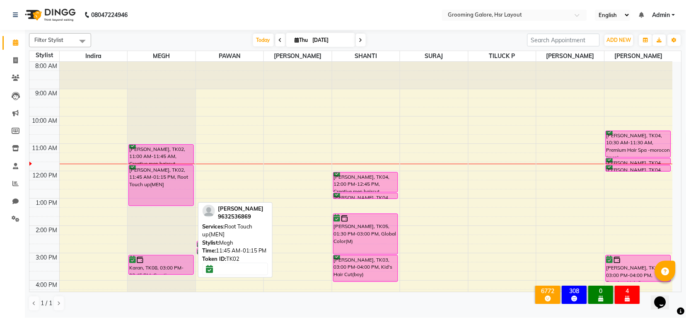
click at [157, 173] on div "Mr Srinivas, TK02, 11:45 AM-01:15 PM, Root Touch up{MEN]" at bounding box center [161, 185] width 64 height 40
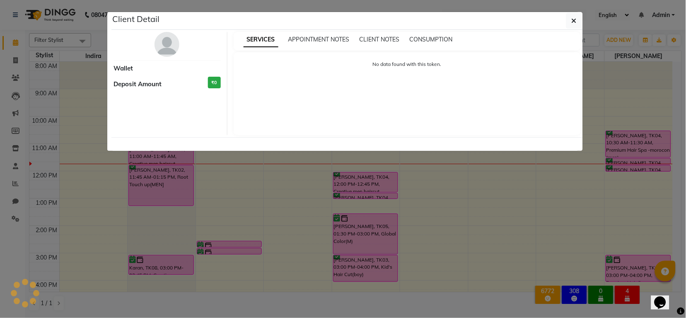
select select "6"
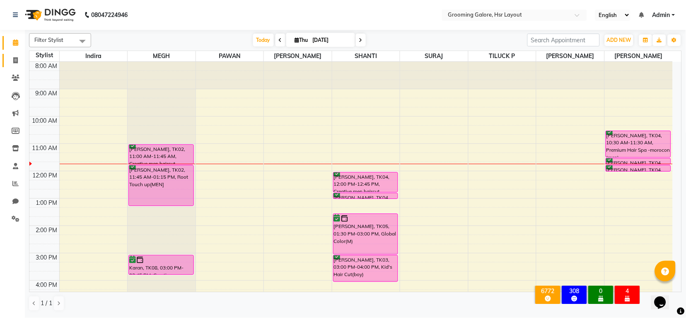
scroll to position [128, 0]
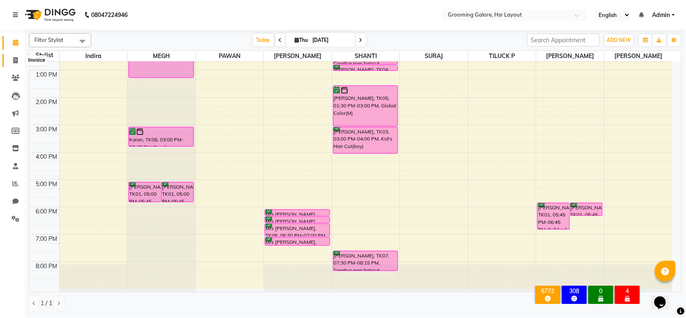
click at [13, 60] on icon at bounding box center [15, 60] width 5 height 6
select select "service"
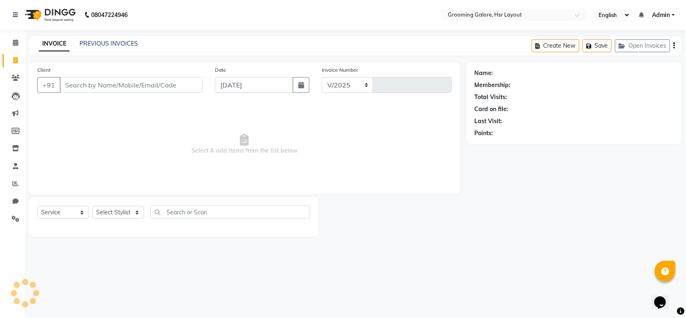
select select "6168"
type input "2189"
click at [126, 41] on link "PREVIOUS INVOICES" at bounding box center [109, 43] width 58 height 7
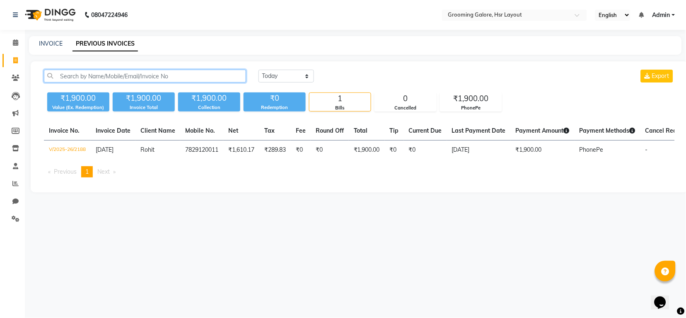
click at [157, 77] on input "text" at bounding box center [145, 76] width 202 height 13
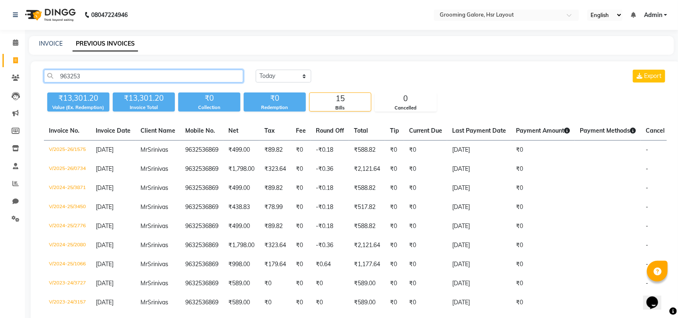
type input "963253"
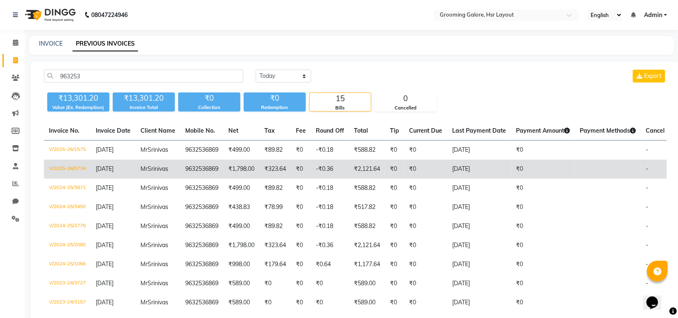
click at [361, 169] on td "₹2,121.64" at bounding box center [367, 169] width 36 height 19
click at [209, 173] on td "9632536869" at bounding box center [201, 169] width 43 height 19
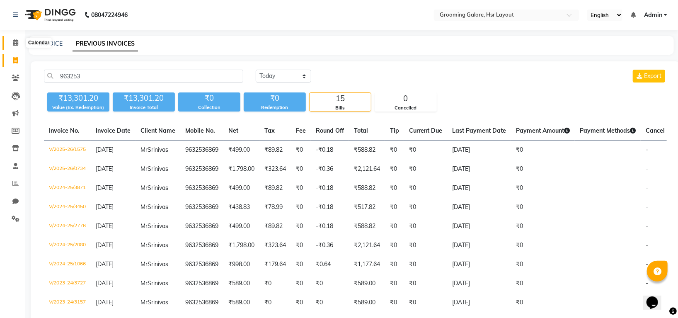
click at [13, 43] on icon at bounding box center [15, 42] width 5 height 6
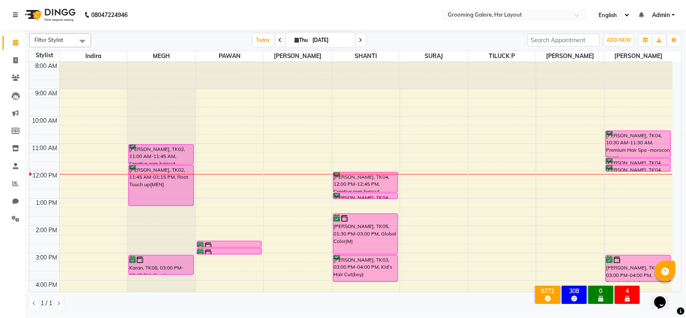
click at [297, 41] on icon at bounding box center [297, 39] width 5 height 5
select select "9"
select select "2025"
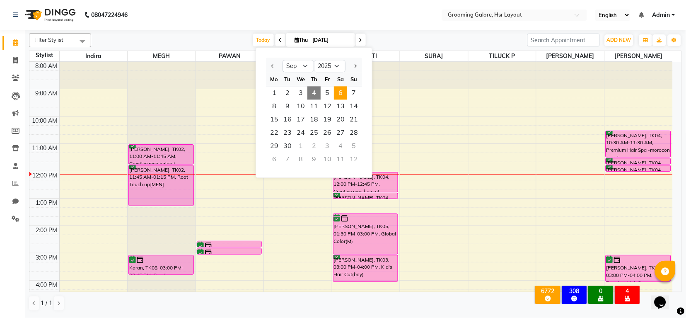
click at [340, 92] on span "6" at bounding box center [340, 92] width 13 height 13
type input "06-09-2025"
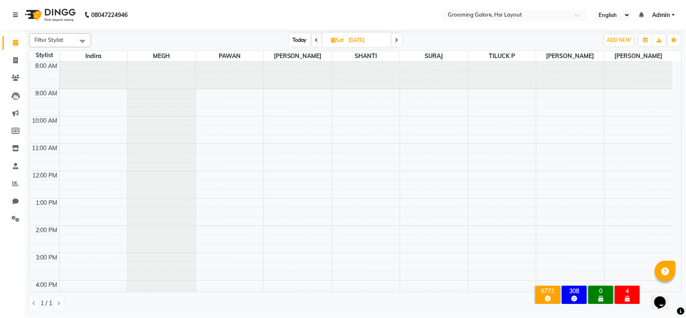
click at [334, 39] on icon at bounding box center [333, 39] width 5 height 5
select select "9"
select select "2025"
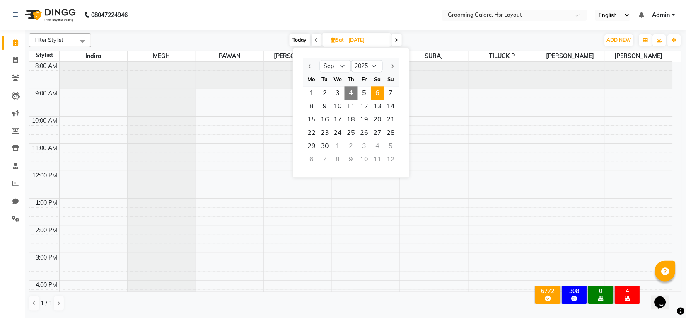
click at [351, 94] on span "4" at bounding box center [351, 92] width 13 height 13
type input "[DATE]"
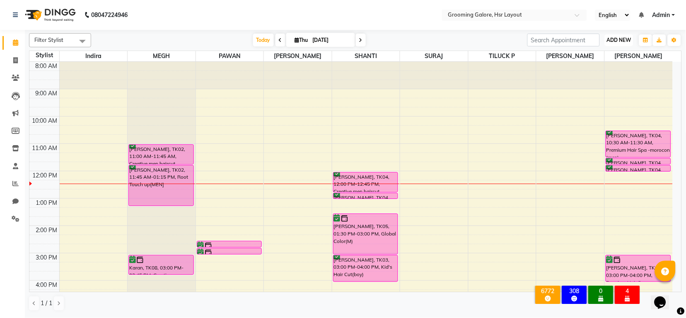
click at [621, 39] on span "ADD NEW" at bounding box center [619, 40] width 24 height 6
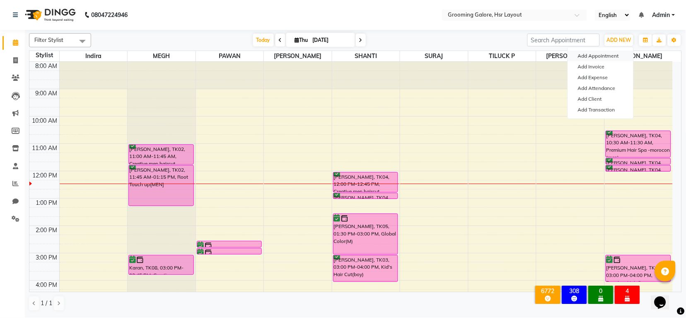
click at [595, 55] on button "Add Appointment" at bounding box center [600, 56] width 65 height 11
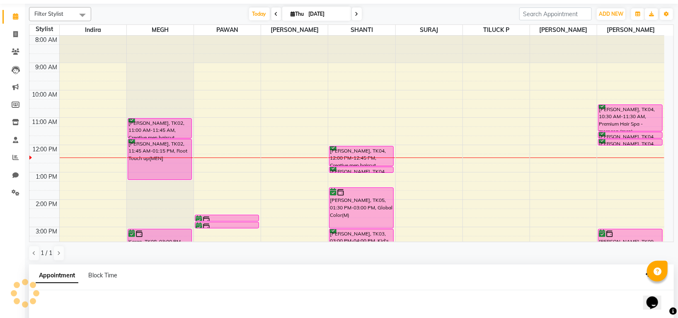
select select "tentative"
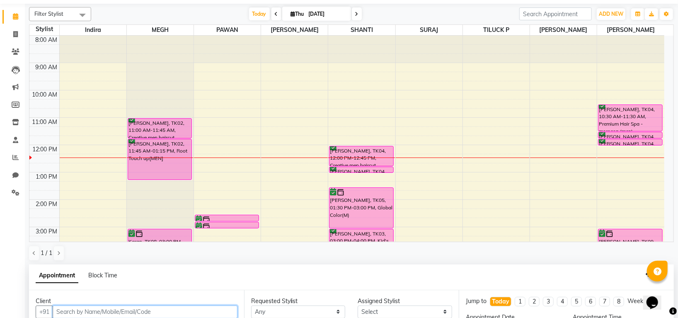
scroll to position [27, 0]
select select "540"
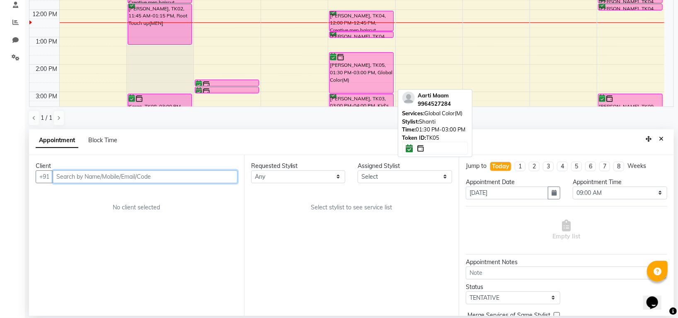
scroll to position [51, 0]
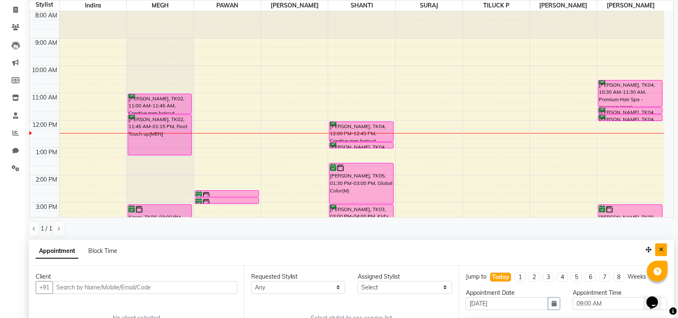
click at [657, 249] on button "Close" at bounding box center [661, 249] width 12 height 13
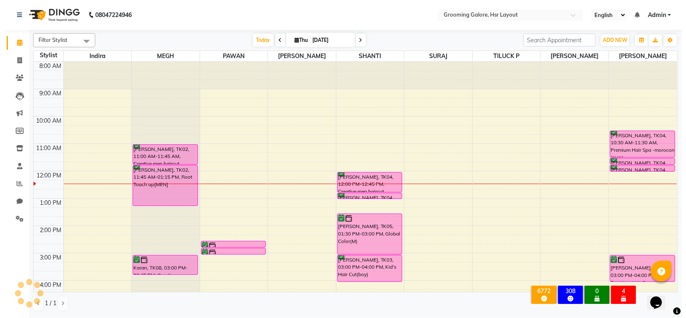
scroll to position [0, 0]
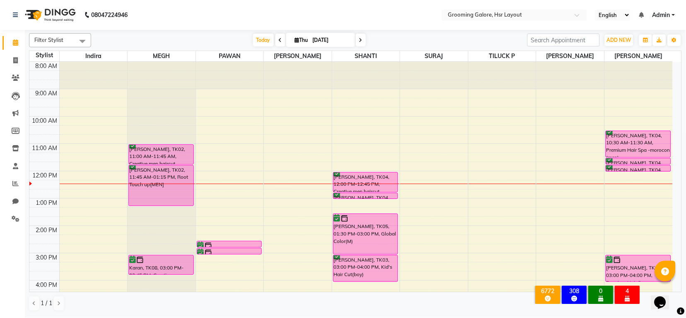
click at [297, 41] on icon at bounding box center [297, 39] width 5 height 5
select select "9"
select select "2025"
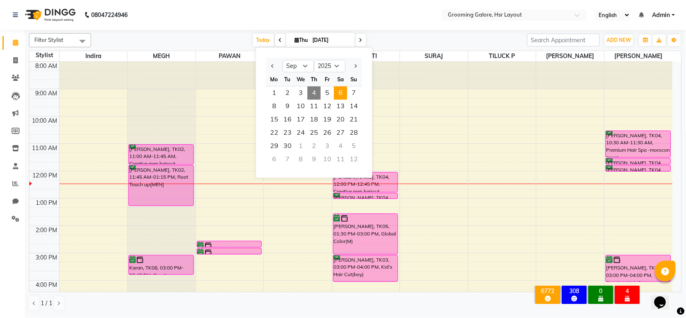
click at [344, 89] on span "6" at bounding box center [340, 92] width 13 height 13
type input "06-09-2025"
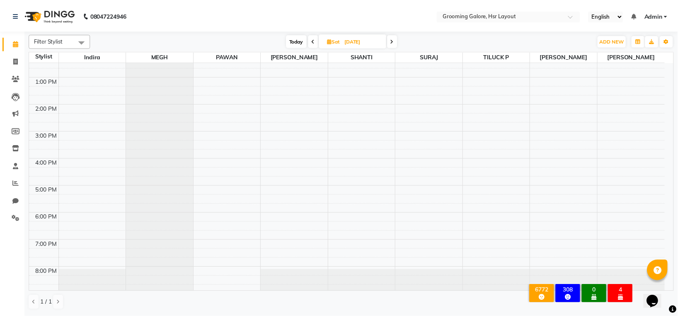
scroll to position [128, 0]
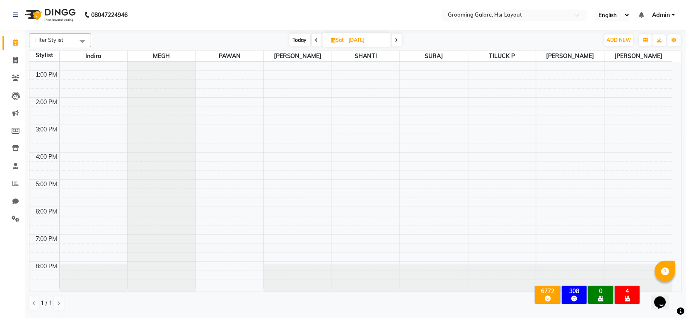
click at [147, 268] on div at bounding box center [162, 113] width 68 height 358
click at [155, 268] on div at bounding box center [162, 113] width 68 height 358
click at [611, 41] on span "ADD NEW" at bounding box center [619, 40] width 24 height 6
drag, startPoint x: 597, startPoint y: 56, endPoint x: 595, endPoint y: 63, distance: 8.0
click at [597, 56] on button "Add Appointment" at bounding box center [600, 56] width 65 height 11
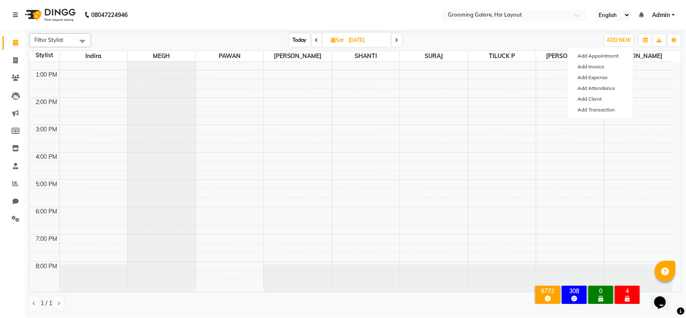
select select "tentative"
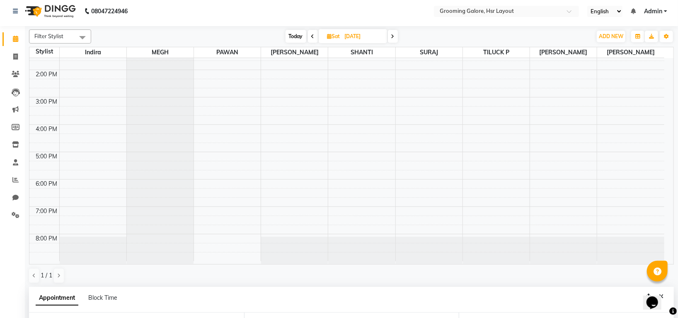
scroll to position [161, 0]
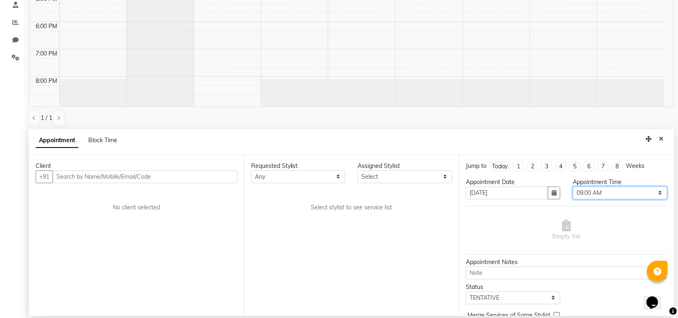
drag, startPoint x: 591, startPoint y: 195, endPoint x: 595, endPoint y: 192, distance: 4.7
click at [591, 195] on select "Select 09:00 AM 09:15 AM 09:30 AM 09:45 AM 10:00 AM 10:15 AM 10:30 AM 10:45 AM …" at bounding box center [620, 192] width 94 height 13
select select "1200"
click at [573, 186] on select "Select 09:00 AM 09:15 AM 09:30 AM 09:45 AM 10:00 AM 10:15 AM 10:30 AM 10:45 AM …" at bounding box center [620, 192] width 94 height 13
drag, startPoint x: 310, startPoint y: 178, endPoint x: 317, endPoint y: 180, distance: 6.7
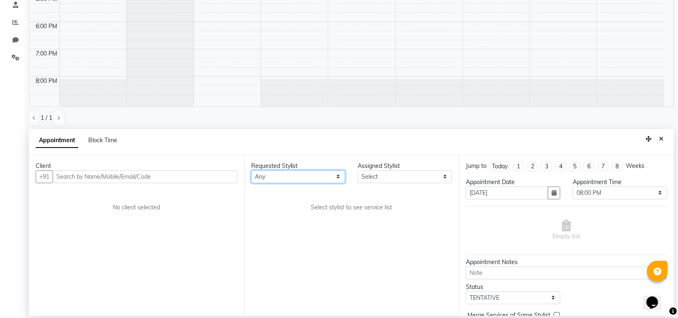
click at [310, 178] on select "Any Indira MEGH PAWAN RESHMI SABITRI SHANTI Simran SURAJ TILUCK P" at bounding box center [298, 176] width 94 height 13
select select "45579"
click at [251, 170] on select "Any Indira MEGH PAWAN RESHMI SABITRI SHANTI Simran SURAJ TILUCK P" at bounding box center [298, 176] width 94 height 13
select select "45579"
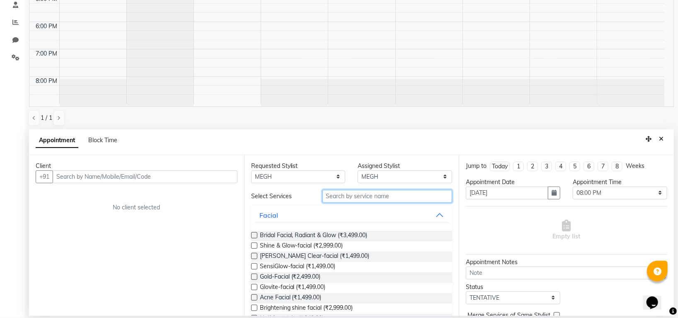
click at [348, 199] on input "text" at bounding box center [387, 196] width 130 height 13
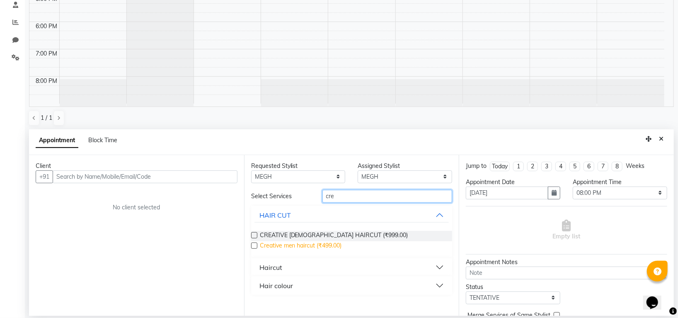
type input "cre"
click at [332, 245] on span "Creative men haircut (₹499.00)" at bounding box center [301, 246] width 82 height 10
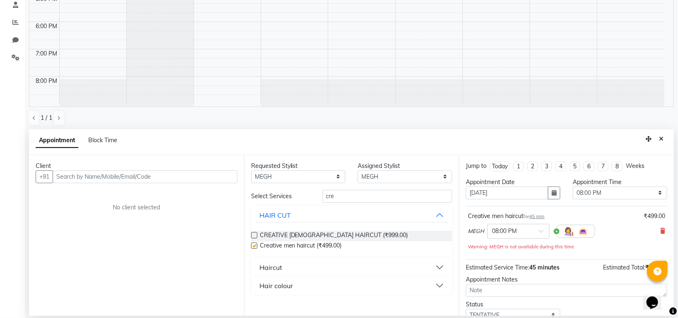
checkbox input "false"
click at [345, 199] on input "cre" at bounding box center [387, 196] width 130 height 13
type input "c"
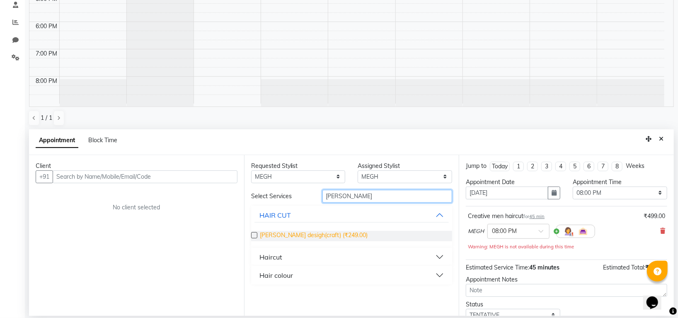
type input "beard"
click at [335, 233] on span "Beard desigh(craft) (₹249.00)" at bounding box center [314, 236] width 108 height 10
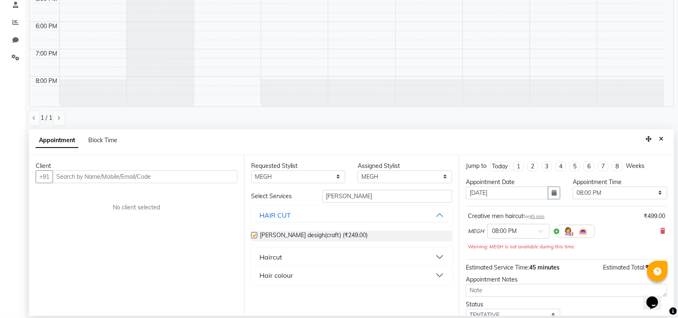
checkbox input "false"
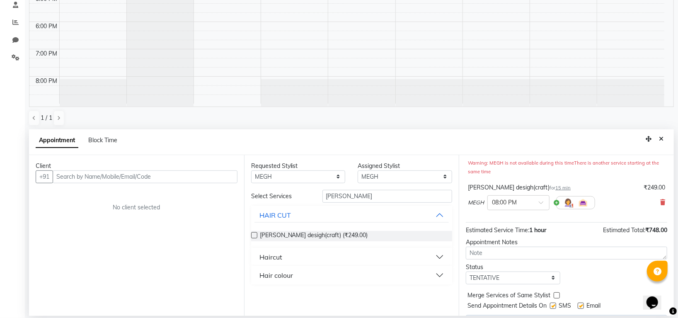
scroll to position [106, 0]
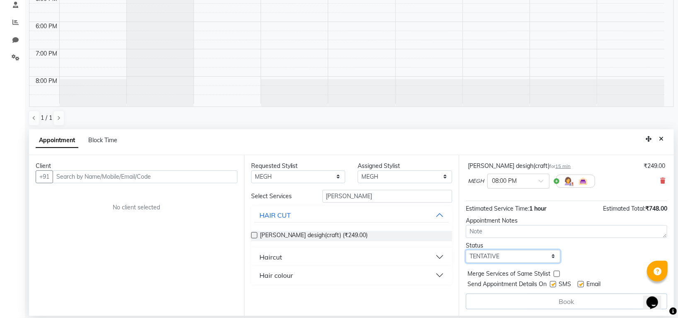
click at [519, 251] on select "Select TENTATIVE CONFIRM UPCOMING" at bounding box center [513, 256] width 94 height 13
select select "confirm booking"
click at [466, 250] on select "Select TENTATIVE CONFIRM UPCOMING" at bounding box center [513, 256] width 94 height 13
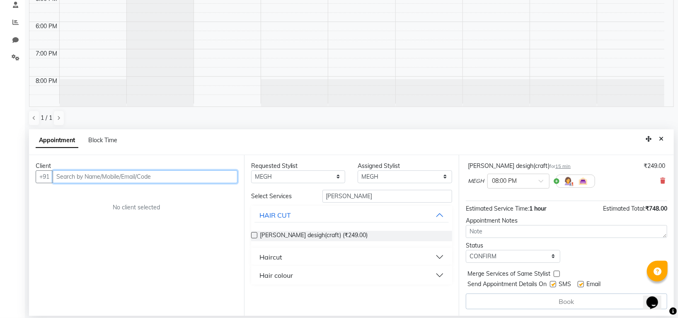
click at [159, 178] on input "text" at bounding box center [145, 176] width 185 height 13
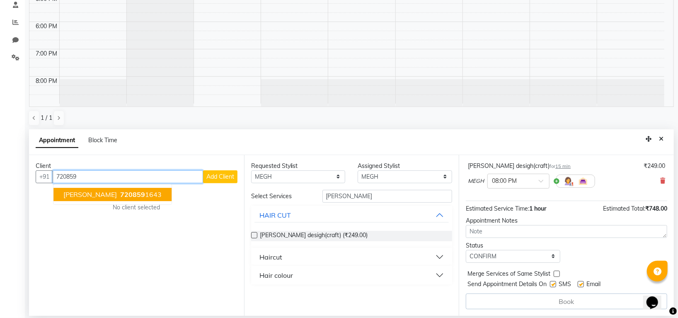
click at [140, 194] on button "Kulkami 720859 1643" at bounding box center [112, 194] width 118 height 13
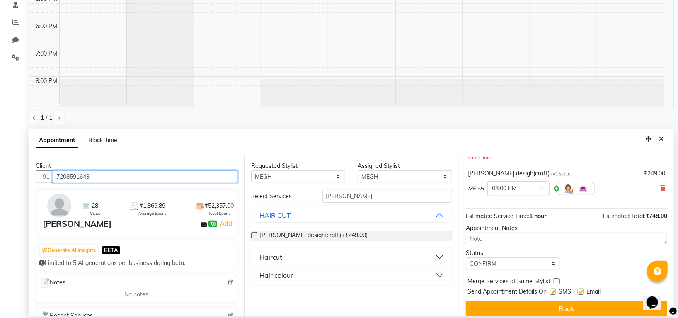
scroll to position [105, 0]
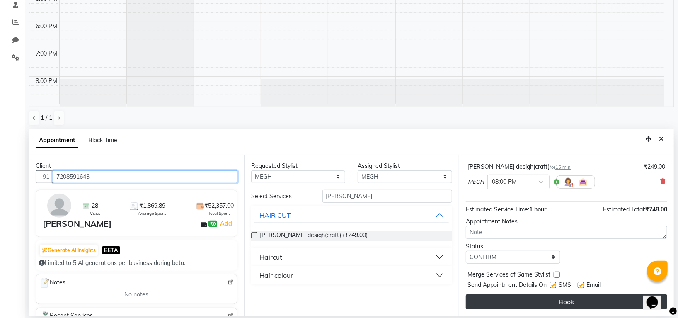
type input "7208591643"
click at [546, 299] on button "Book" at bounding box center [566, 301] width 201 height 15
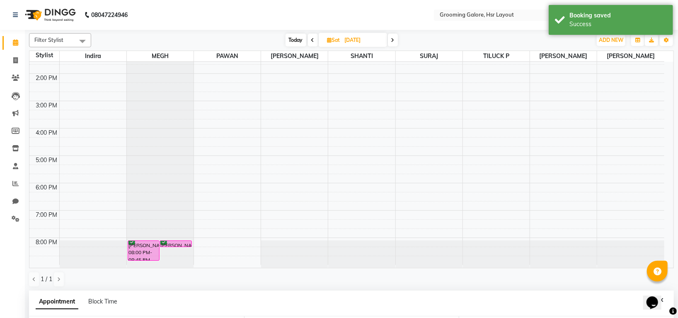
scroll to position [161, 0]
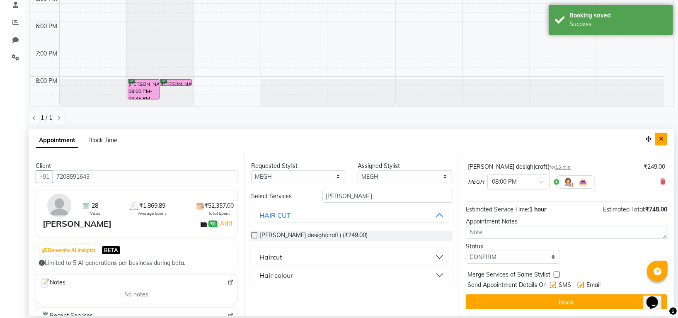
click at [660, 138] on icon "Close" at bounding box center [661, 139] width 5 height 6
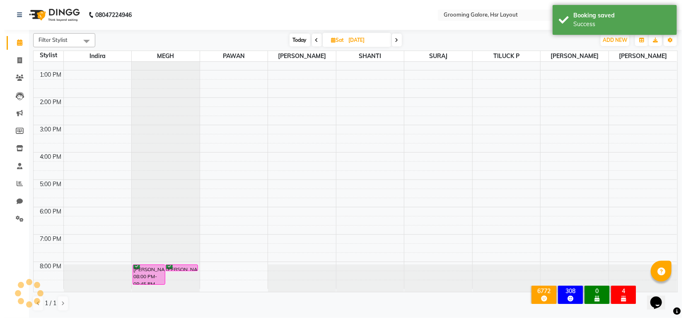
scroll to position [128, 0]
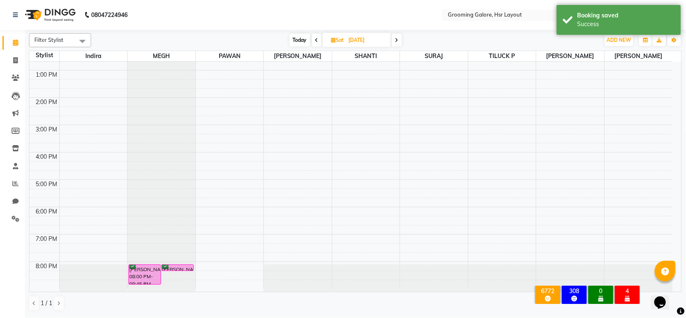
click at [331, 43] on span "Sat 06-09-2025" at bounding box center [357, 40] width 68 height 14
click at [334, 39] on icon at bounding box center [333, 39] width 5 height 5
select select "9"
select select "2025"
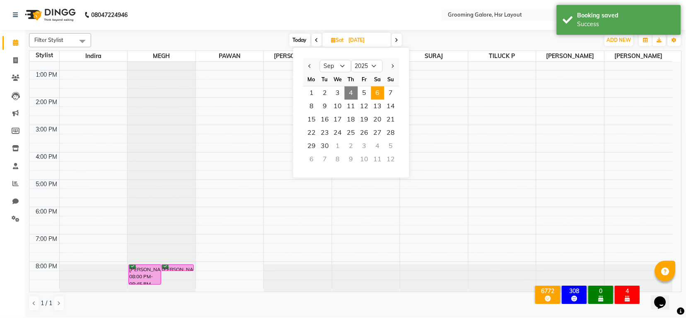
click at [352, 92] on span "4" at bounding box center [351, 92] width 13 height 13
type input "04-09-2025"
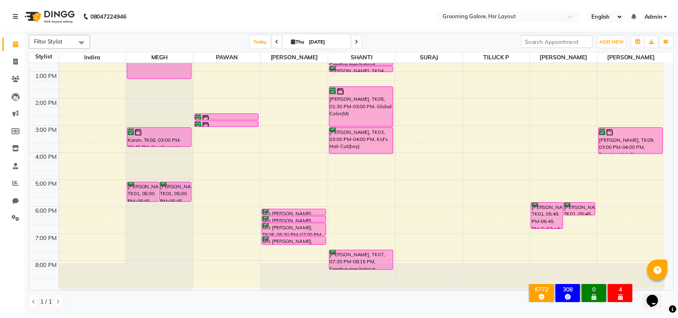
scroll to position [18, 0]
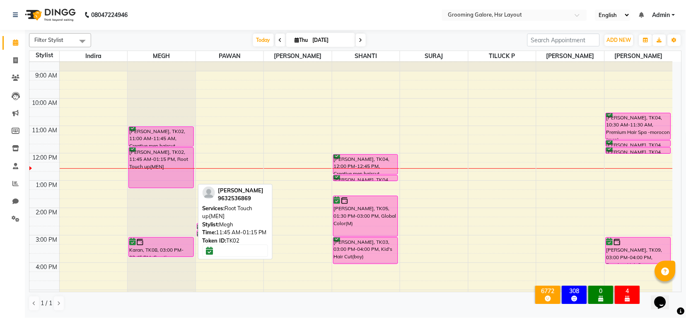
click at [174, 160] on div "Mr Srinivas, TK02, 11:45 AM-01:15 PM, Root Touch up{MEN]" at bounding box center [161, 167] width 64 height 40
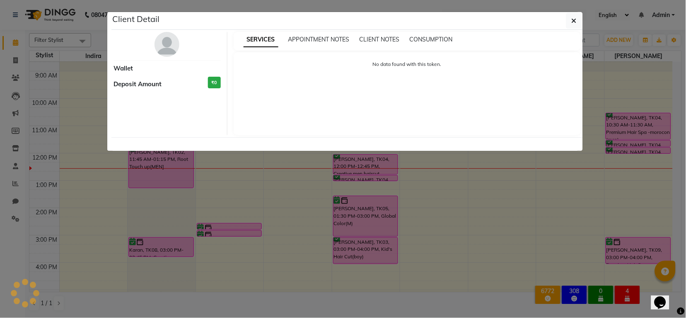
select select "6"
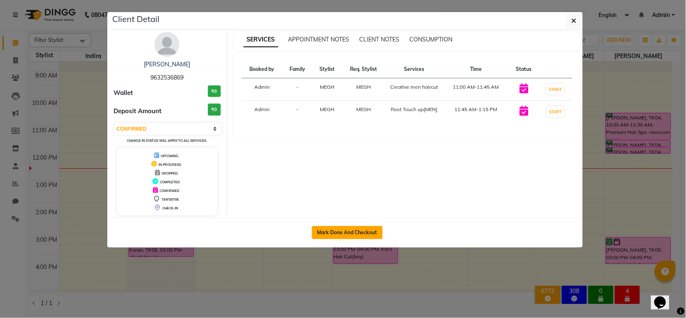
click at [342, 232] on button "Mark Done And Checkout" at bounding box center [347, 232] width 71 height 13
select select "6168"
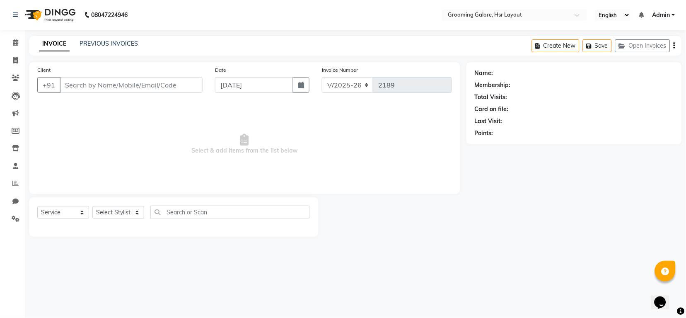
select select "P"
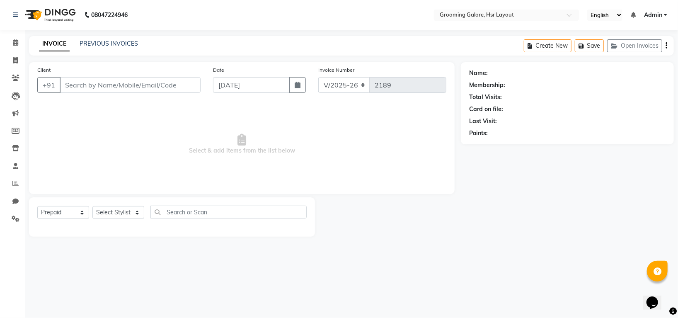
type input "9632536869"
select select "45583"
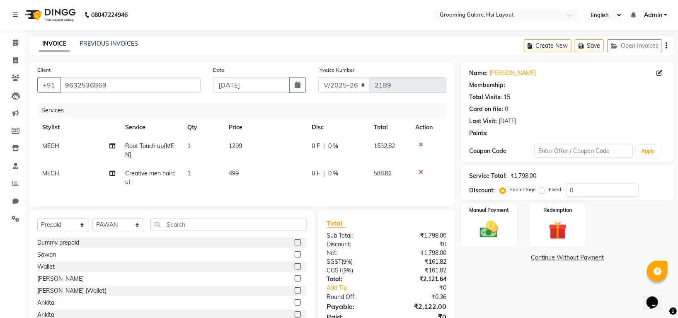
select select "1: Object"
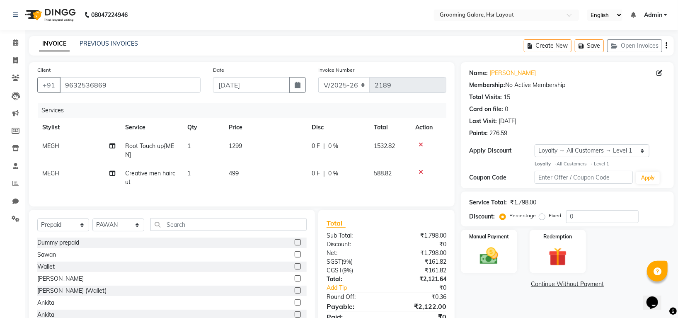
click at [418, 172] on icon at bounding box center [420, 172] width 5 height 6
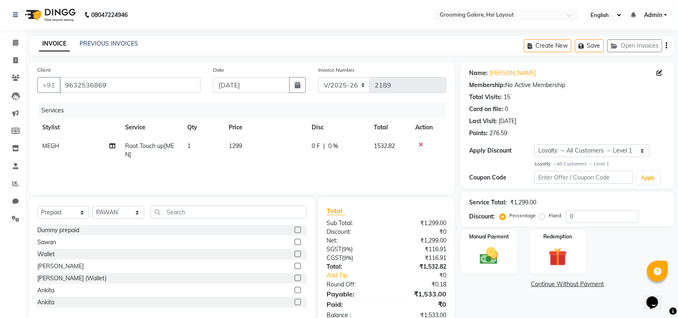
scroll to position [22, 0]
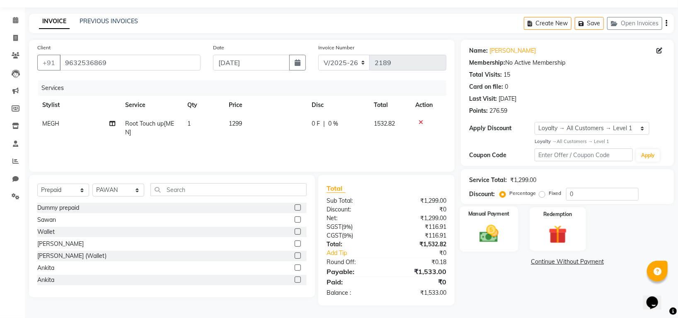
click at [490, 234] on img at bounding box center [489, 233] width 31 height 22
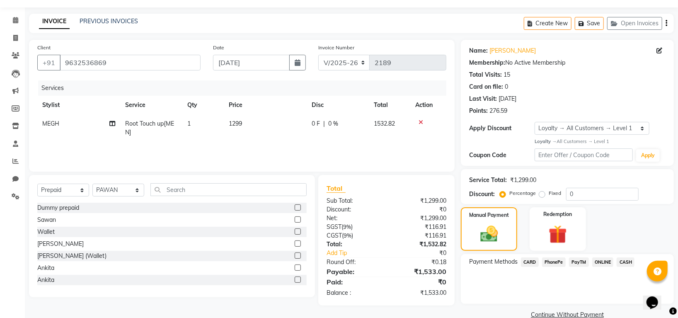
click at [549, 259] on span "PhonePe" at bounding box center [554, 262] width 24 height 10
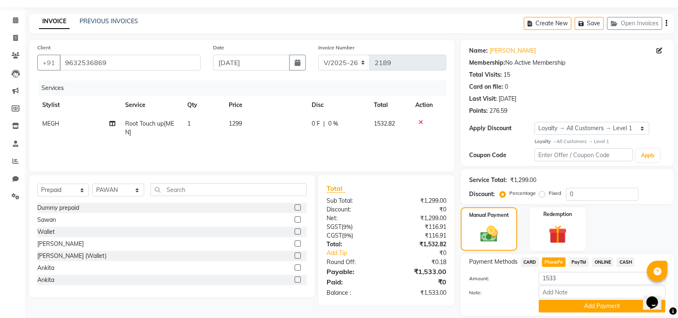
scroll to position [50, 0]
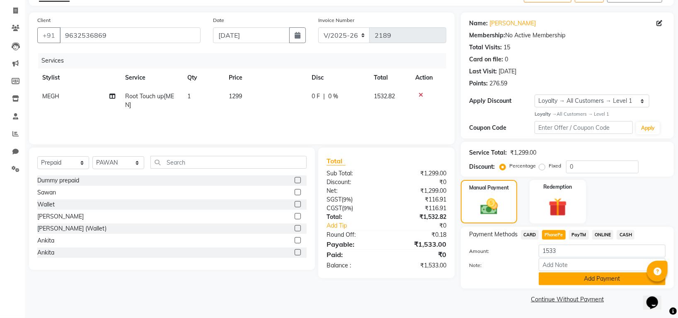
click at [563, 279] on button "Add Payment" at bounding box center [602, 278] width 127 height 13
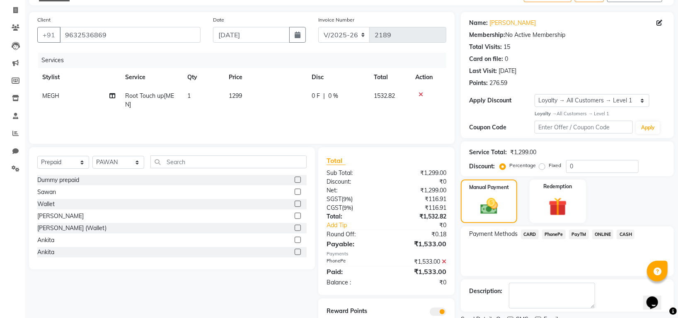
scroll to position [84, 0]
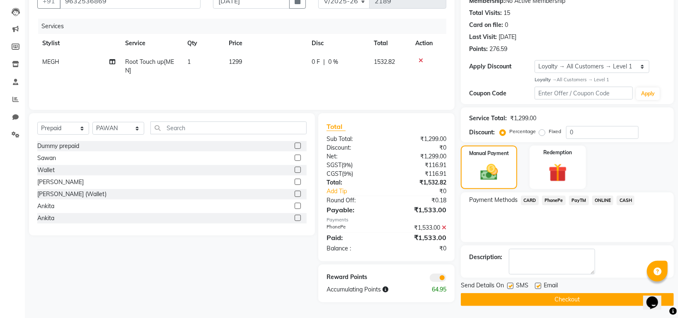
drag, startPoint x: 562, startPoint y: 293, endPoint x: 562, endPoint y: 287, distance: 6.2
click at [562, 293] on button "Checkout" at bounding box center [567, 299] width 213 height 13
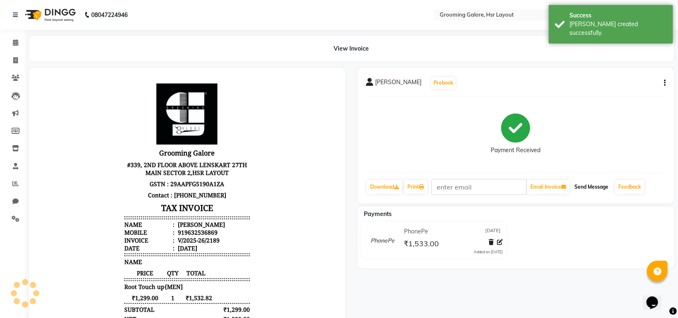
click at [595, 184] on button "Send Message" at bounding box center [591, 187] width 41 height 14
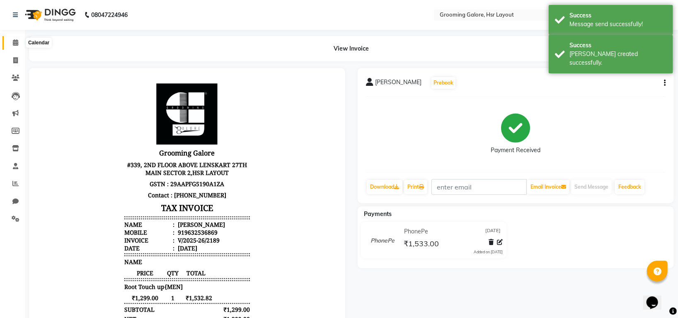
click at [11, 38] on span at bounding box center [15, 43] width 15 height 10
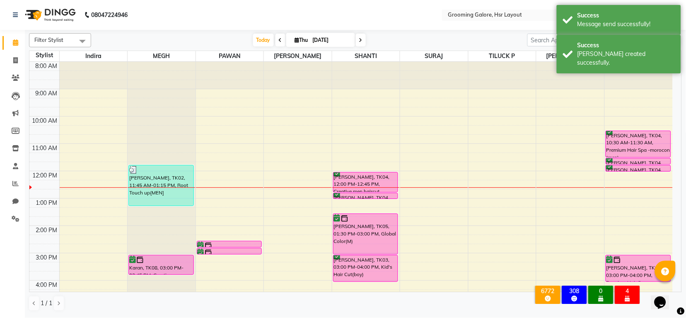
click at [295, 40] on icon at bounding box center [297, 39] width 5 height 5
select select "9"
select select "2025"
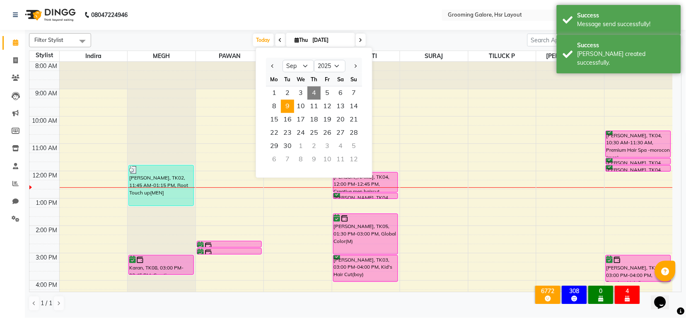
click at [286, 106] on span "9" at bounding box center [287, 105] width 13 height 13
type input "09-09-2025"
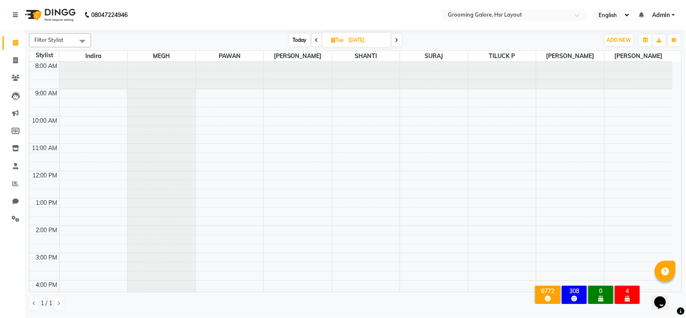
click at [335, 40] on span "Tue" at bounding box center [337, 40] width 17 height 6
select select "9"
select select "2025"
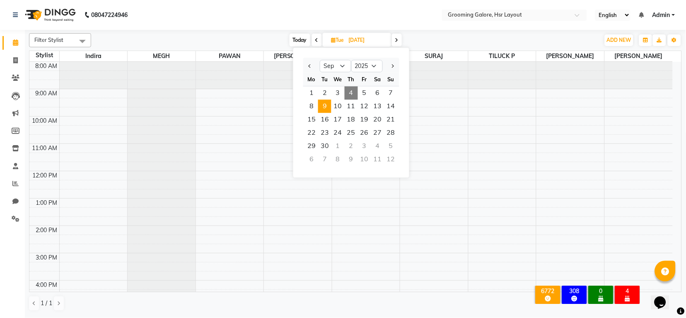
click at [350, 93] on span "4" at bounding box center [351, 92] width 13 height 13
type input "04-09-2025"
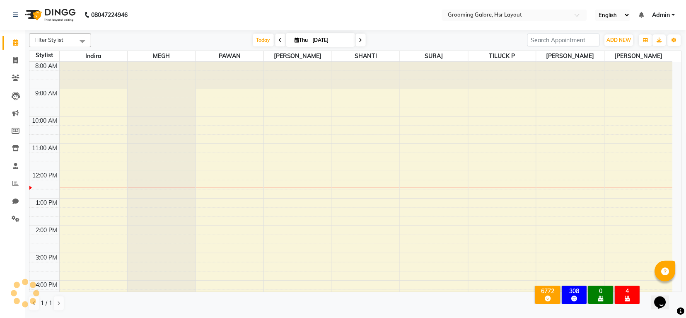
scroll to position [110, 0]
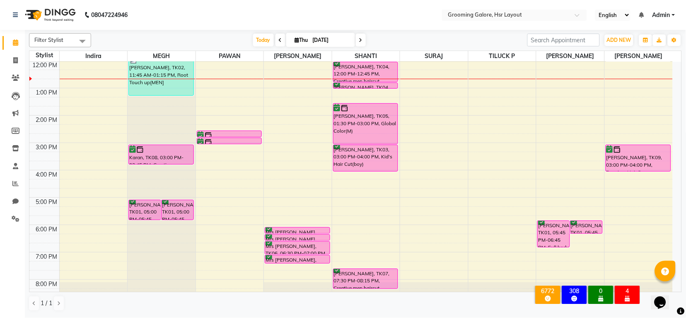
click at [295, 40] on icon at bounding box center [297, 39] width 5 height 5
select select "9"
select select "2025"
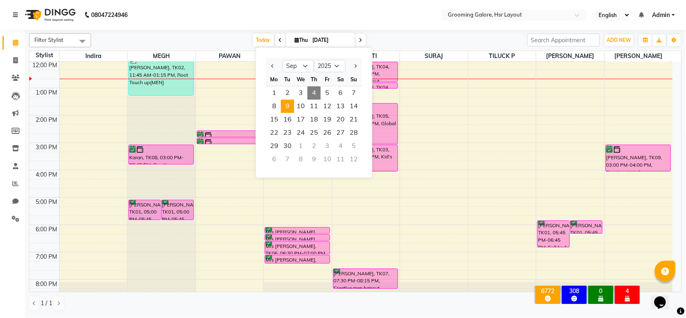
click at [290, 108] on span "9" at bounding box center [287, 105] width 13 height 13
type input "09-09-2025"
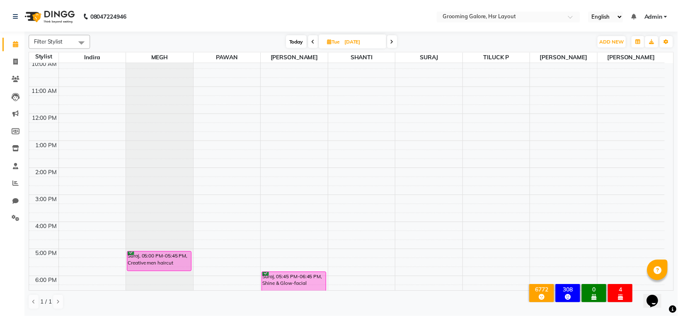
scroll to position [0, 0]
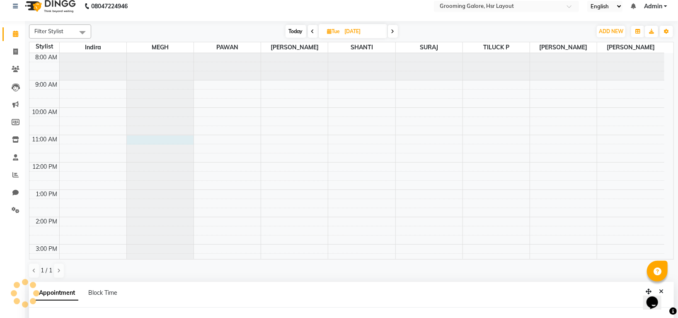
select select "45579"
select select "660"
select select "tentative"
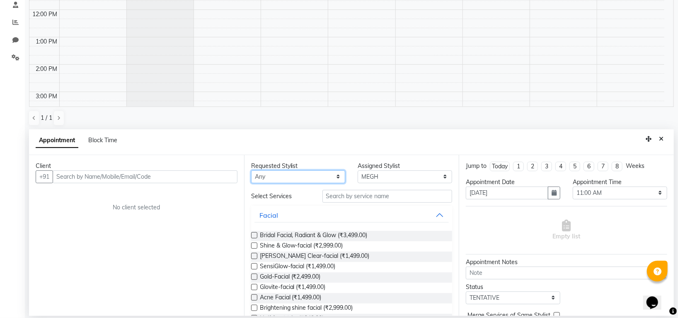
drag, startPoint x: 314, startPoint y: 176, endPoint x: 314, endPoint y: 181, distance: 4.6
click at [314, 176] on select "Any Indira MEGH PAWAN RESHMI SABITRI SHANTI Simran SURAJ TILUCK P" at bounding box center [298, 176] width 94 height 13
select select "45579"
click at [251, 170] on select "Any Indira MEGH PAWAN RESHMI SABITRI SHANTI Simran SURAJ TILUCK P" at bounding box center [298, 176] width 94 height 13
drag, startPoint x: 339, startPoint y: 203, endPoint x: 346, endPoint y: 198, distance: 8.0
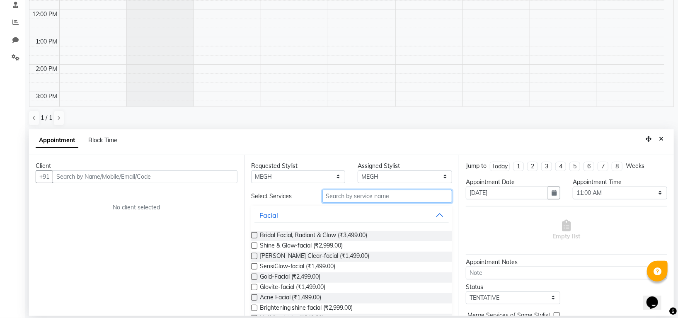
click at [345, 199] on input "text" at bounding box center [387, 196] width 130 height 13
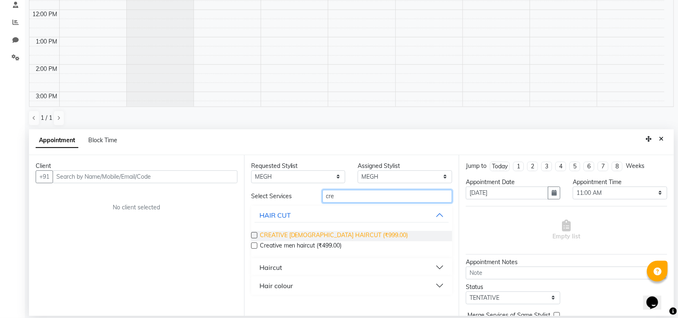
type input "cre"
drag, startPoint x: 327, startPoint y: 232, endPoint x: 338, endPoint y: 231, distance: 10.8
click at [328, 232] on span "CREATIVE FEMALE HAIRCUT (₹999.00)" at bounding box center [334, 236] width 148 height 10
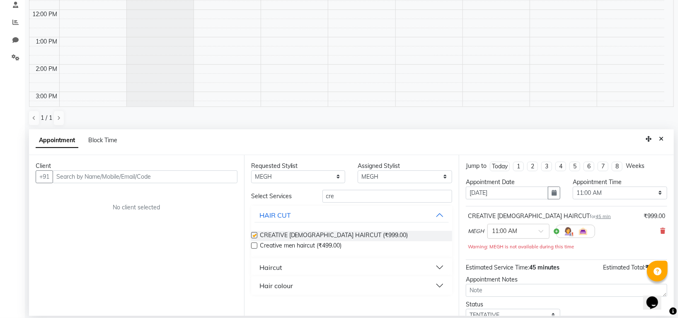
checkbox input "false"
click at [595, 214] on span "45 min" at bounding box center [602, 216] width 15 height 6
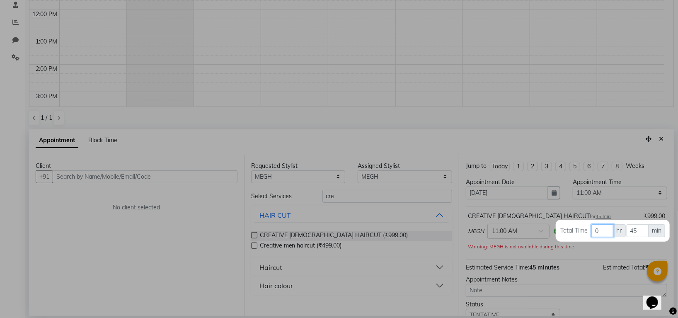
click at [605, 232] on input "0" at bounding box center [602, 230] width 22 height 13
type input "1"
click at [639, 230] on input "45" at bounding box center [637, 230] width 22 height 13
type input "4"
type input "30"
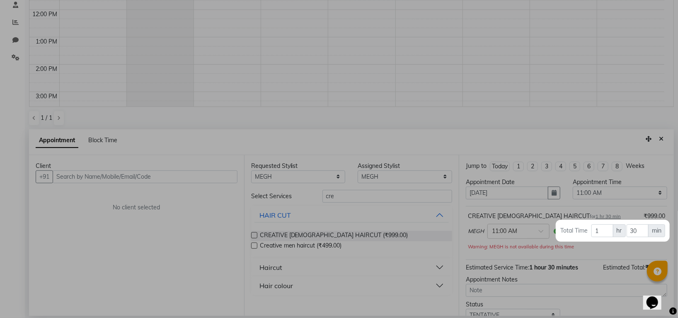
drag, startPoint x: 645, startPoint y: 254, endPoint x: 662, endPoint y: 247, distance: 18.2
click at [646, 254] on div at bounding box center [339, 159] width 678 height 318
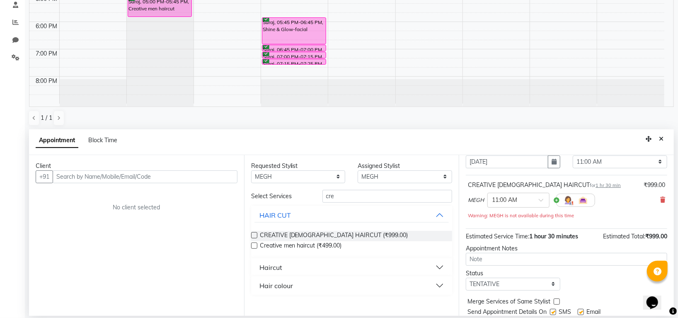
scroll to position [59, 0]
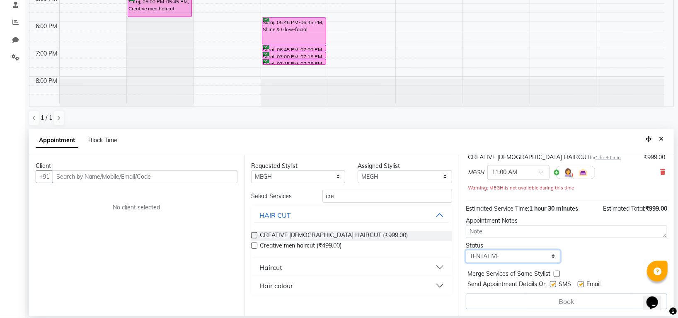
click at [508, 256] on select "Select TENTATIVE CONFIRM UPCOMING" at bounding box center [513, 256] width 94 height 13
select select "confirm booking"
click at [466, 250] on select "Select TENTATIVE CONFIRM UPCOMING" at bounding box center [513, 256] width 94 height 13
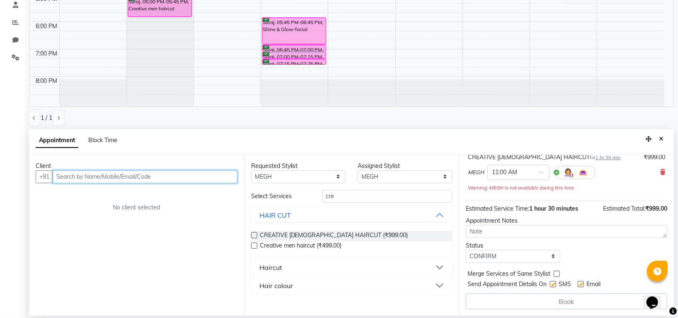
click at [217, 177] on input "text" at bounding box center [145, 176] width 185 height 13
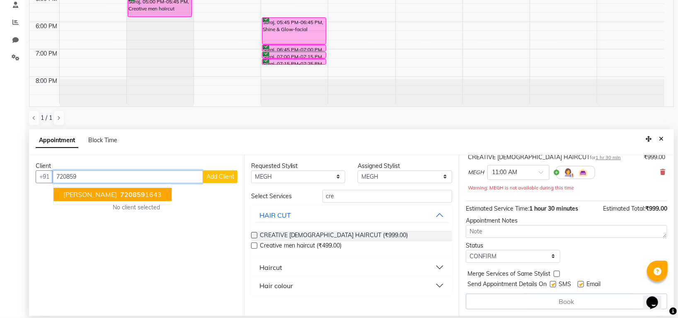
click at [121, 201] on button "Kulkami 720859 1643" at bounding box center [112, 194] width 118 height 13
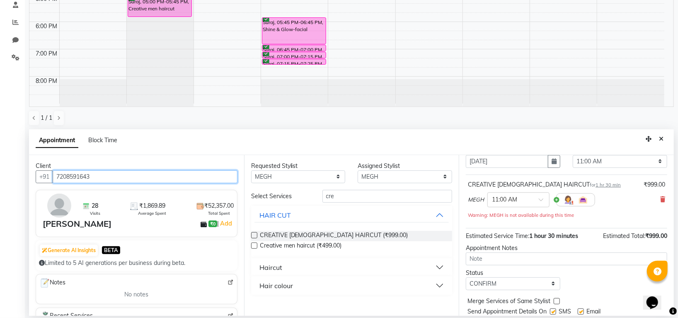
scroll to position [58, 0]
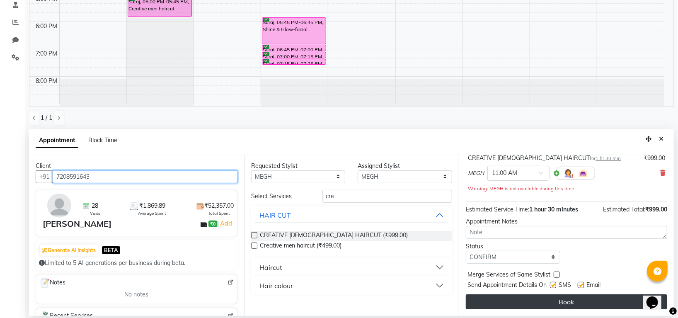
type input "7208591643"
click at [546, 303] on button "Book" at bounding box center [566, 301] width 201 height 15
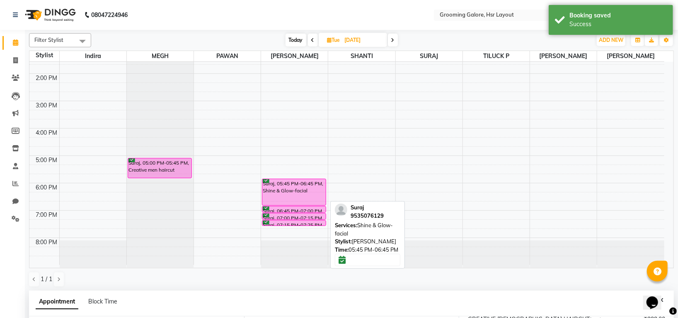
scroll to position [0, 0]
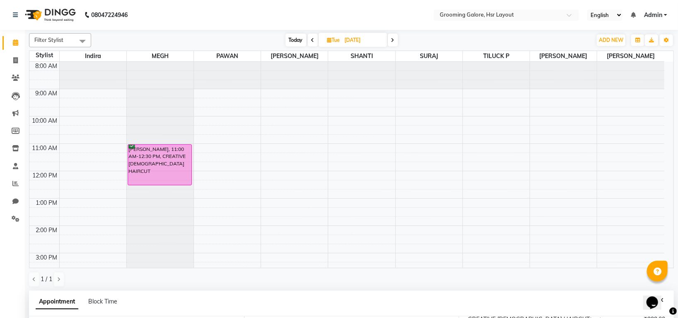
click at [329, 40] on icon at bounding box center [329, 39] width 5 height 5
select select "9"
select select "2025"
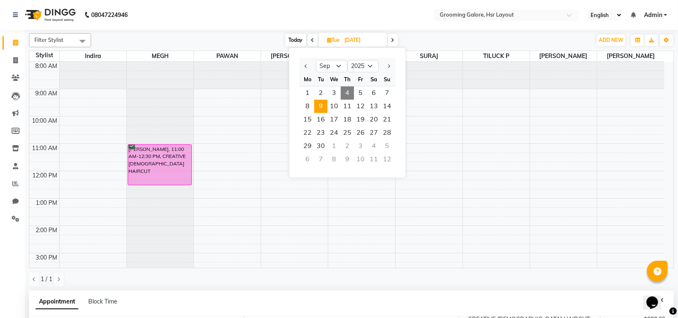
click at [348, 94] on span "4" at bounding box center [347, 92] width 13 height 13
type input "04-09-2025"
select select "660"
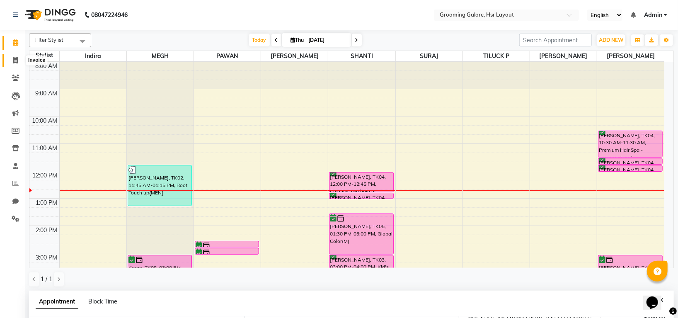
click at [15, 58] on icon at bounding box center [15, 60] width 5 height 6
select select "service"
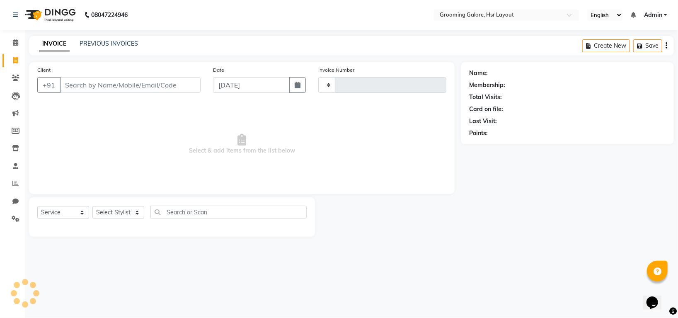
type input "2190"
select select "6168"
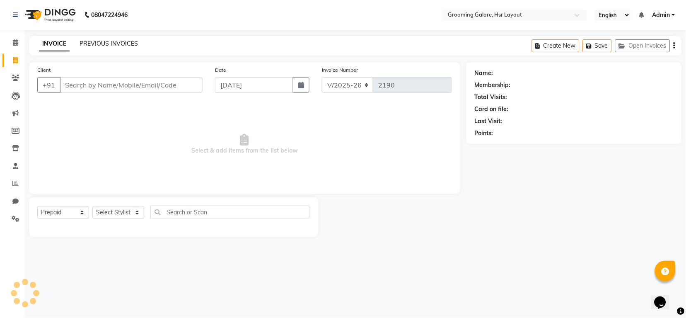
click at [120, 44] on link "PREVIOUS INVOICES" at bounding box center [109, 43] width 58 height 7
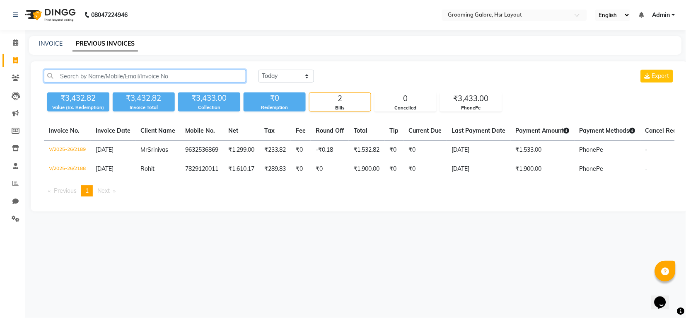
click at [84, 78] on input "text" at bounding box center [145, 76] width 202 height 13
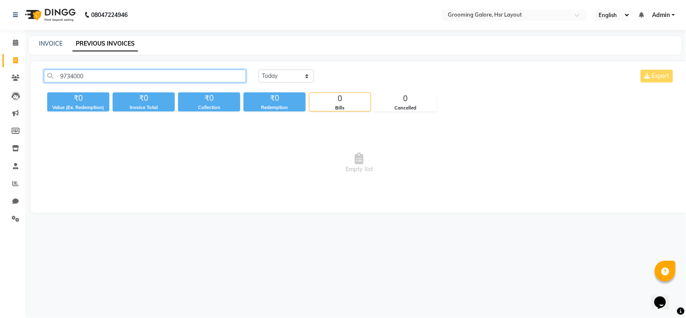
click at [71, 76] on input "9734000" at bounding box center [145, 76] width 202 height 13
click at [69, 77] on input "974000" at bounding box center [145, 76] width 202 height 13
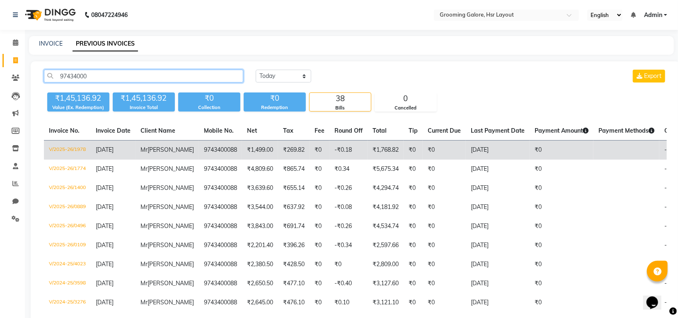
type input "97434000"
click at [278, 155] on td "₹269.82" at bounding box center [293, 149] width 31 height 19
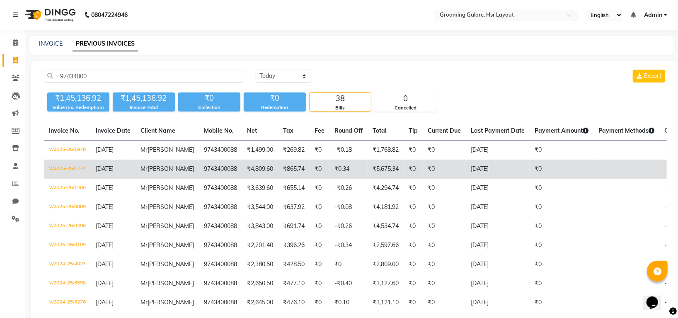
click at [253, 179] on td "₹4,809.60" at bounding box center [260, 169] width 36 height 19
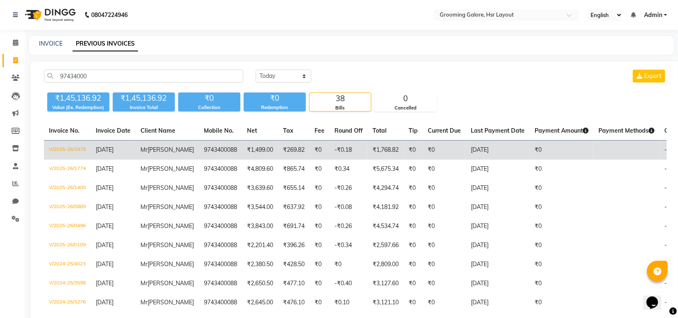
click at [290, 156] on td "₹269.82" at bounding box center [293, 149] width 31 height 19
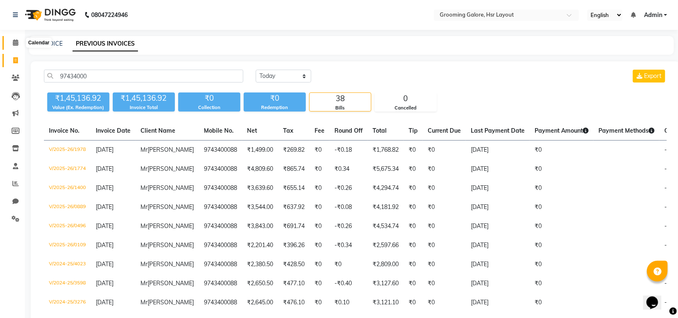
click at [14, 39] on icon at bounding box center [15, 42] width 5 height 6
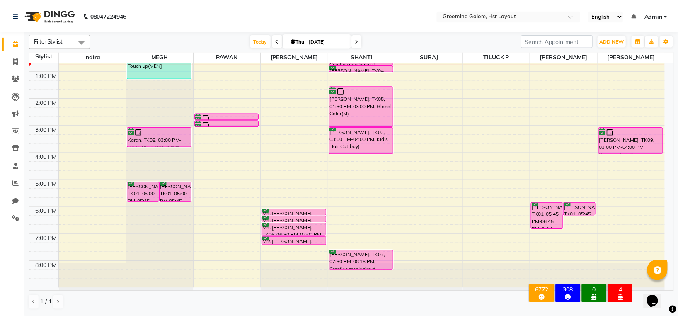
scroll to position [73, 0]
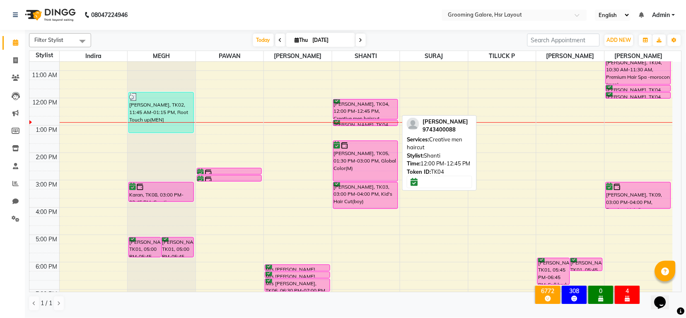
click at [377, 116] on div "Mr Nithin srinivash, TK04, 12:00 PM-12:45 PM, Creative men haircut" at bounding box center [366, 108] width 64 height 19
select select "6"
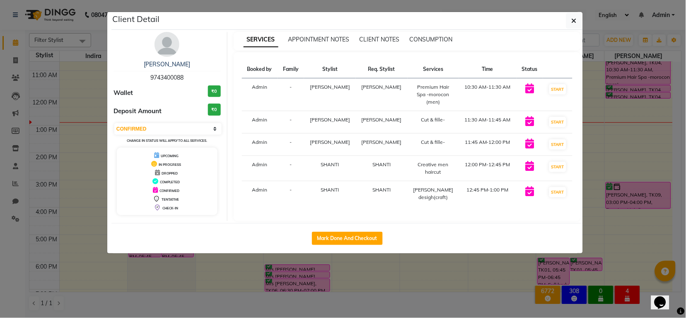
click at [337, 232] on button "Mark Done And Checkout" at bounding box center [347, 238] width 71 height 13
select select "service"
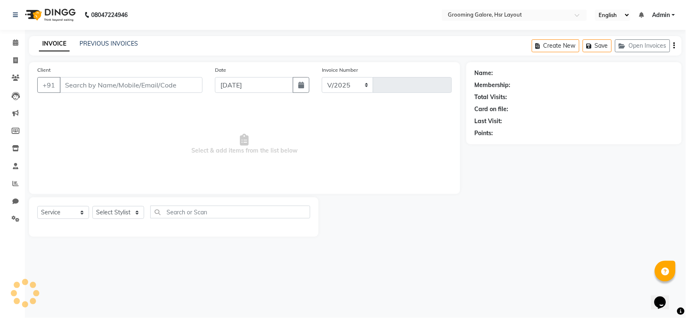
select select "6168"
type input "2190"
select select "P"
type input "9743400088"
select select "45583"
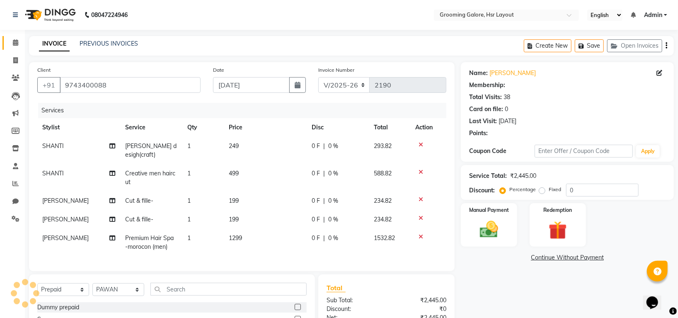
select select "1: Object"
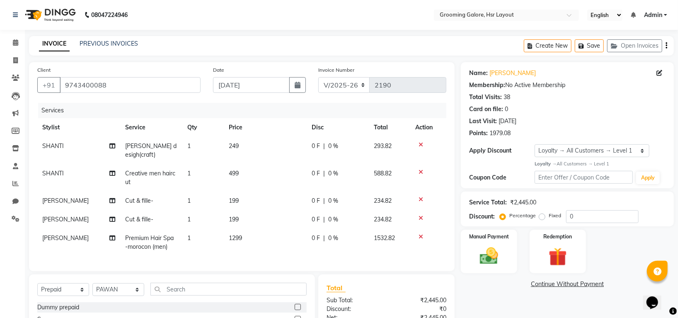
click at [421, 196] on icon at bounding box center [420, 199] width 5 height 6
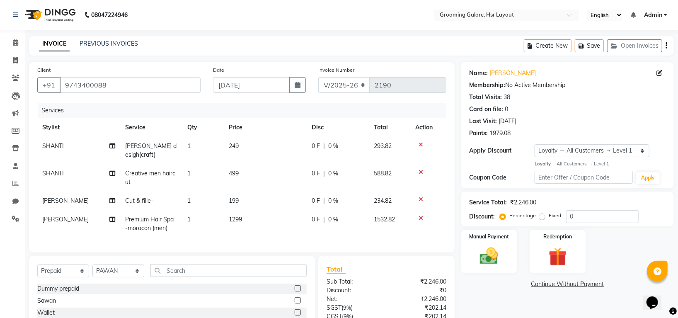
click at [237, 215] on span "1299" at bounding box center [235, 218] width 13 height 7
select select "84298"
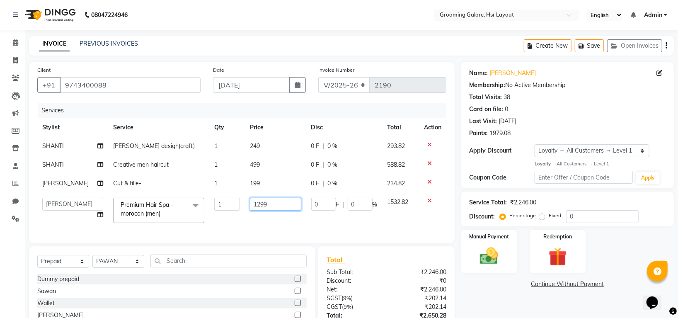
click at [256, 205] on input "1299" at bounding box center [275, 204] width 51 height 13
type input "1599"
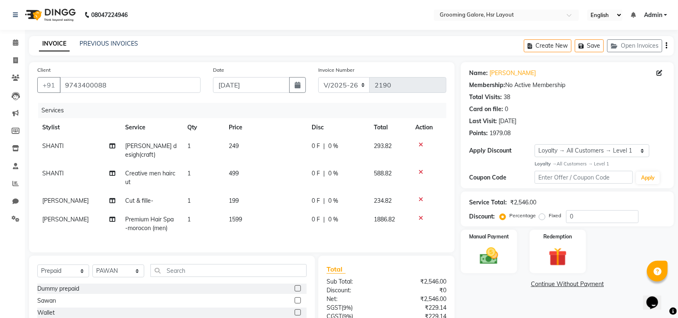
drag, startPoint x: 391, startPoint y: 225, endPoint x: 397, endPoint y: 204, distance: 22.1
click at [391, 223] on td "1886.82" at bounding box center [389, 223] width 41 height 27
select select "84298"
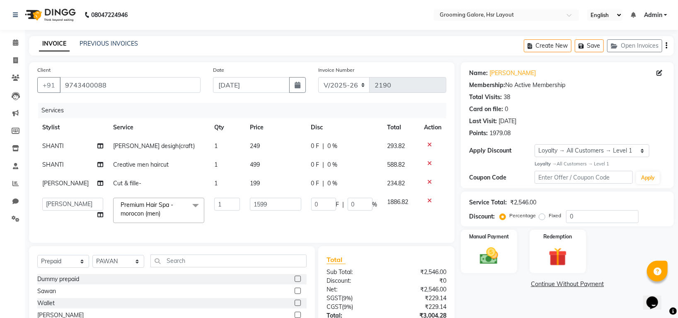
scroll to position [80, 0]
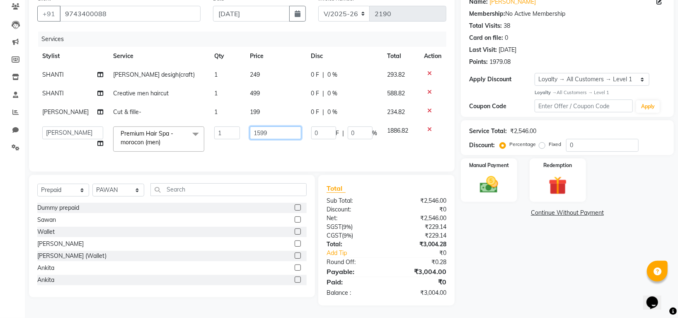
click at [255, 126] on input "1599" at bounding box center [275, 132] width 51 height 13
type input "1499"
click at [413, 144] on tr "Indira MEGH PAWAN RESHMI SABITRI SHANTI Simran SURAJ TILUCK P Premium Hair Spa …" at bounding box center [241, 138] width 409 height 35
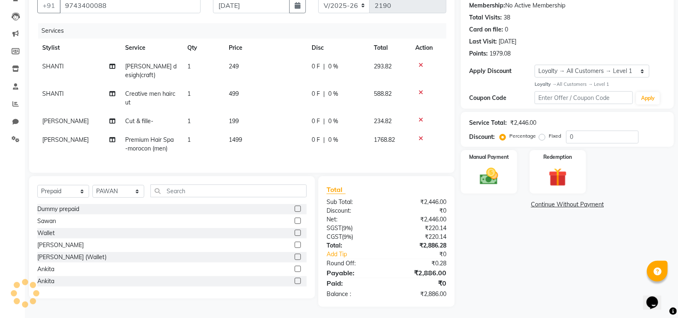
click at [193, 114] on td "1" at bounding box center [202, 121] width 41 height 19
select select "84298"
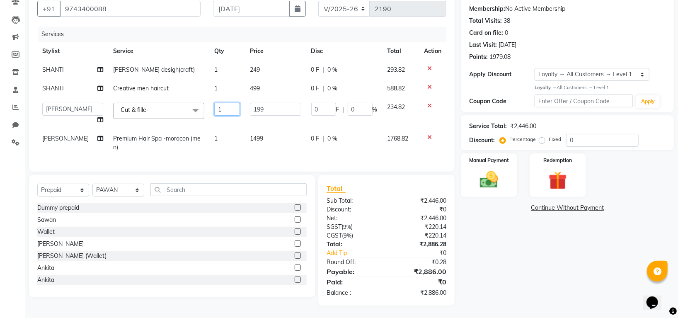
click at [221, 109] on input "1" at bounding box center [227, 109] width 26 height 13
type input "2"
click at [285, 144] on td "1499" at bounding box center [275, 142] width 61 height 27
select select "84298"
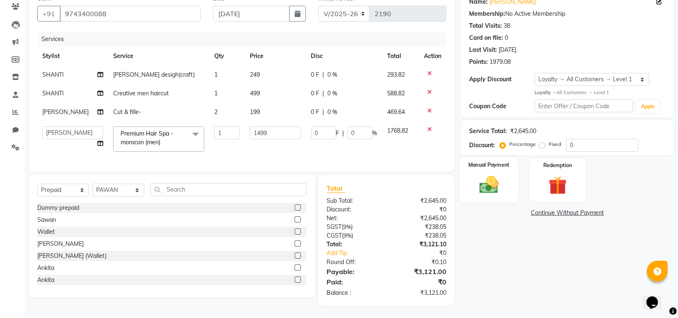
click at [492, 180] on img at bounding box center [489, 185] width 31 height 22
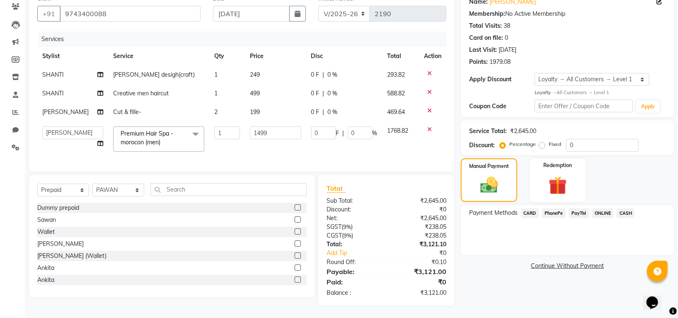
click at [549, 208] on span "PhonePe" at bounding box center [554, 213] width 24 height 10
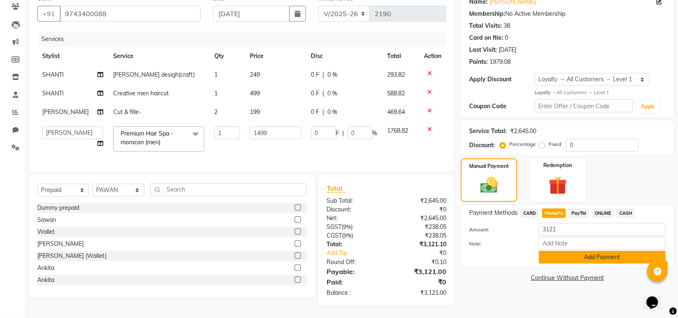
click at [560, 251] on button "Add Payment" at bounding box center [602, 257] width 127 height 13
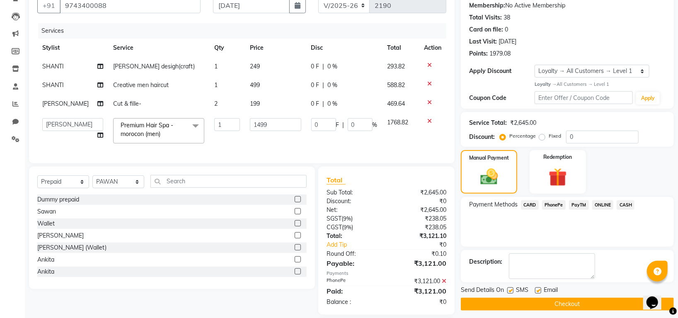
scroll to position [138, 0]
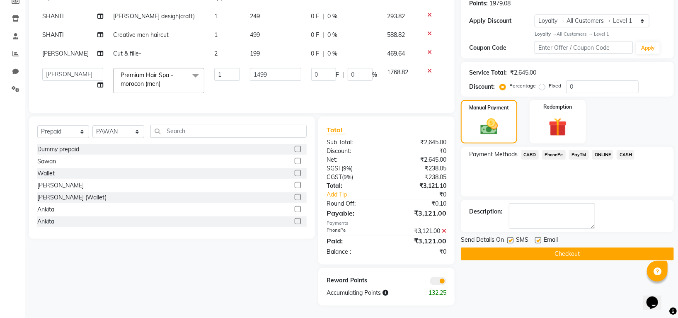
click at [563, 247] on button "Checkout" at bounding box center [567, 253] width 213 height 13
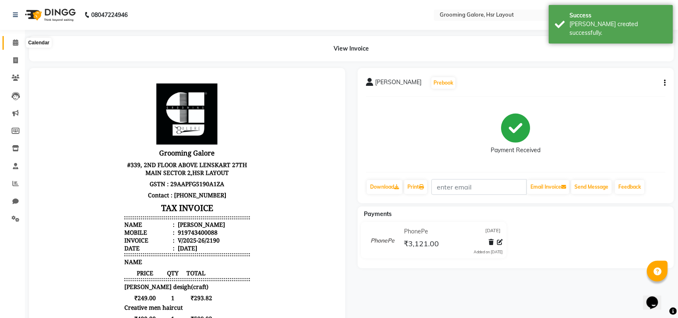
click at [15, 45] on icon at bounding box center [15, 42] width 5 height 6
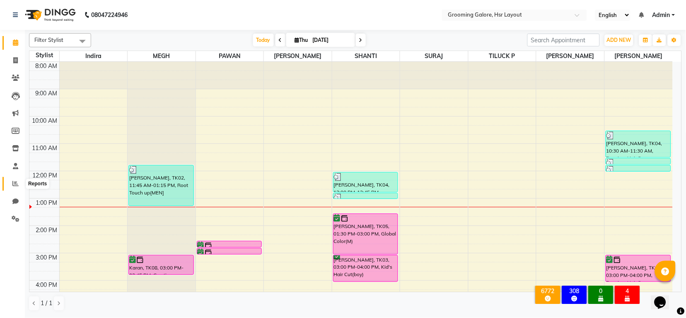
click at [12, 181] on icon at bounding box center [15, 183] width 6 height 6
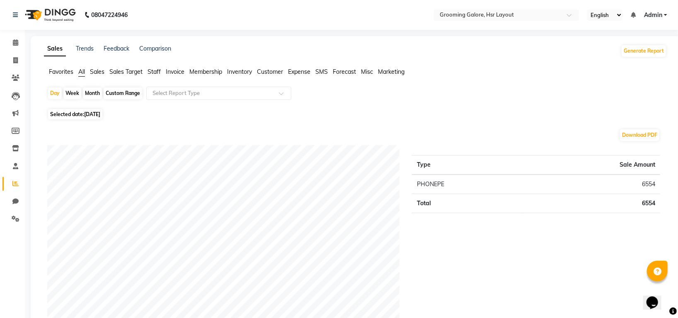
click at [119, 94] on div "Custom Range" at bounding box center [123, 93] width 39 height 12
select select "9"
select select "2025"
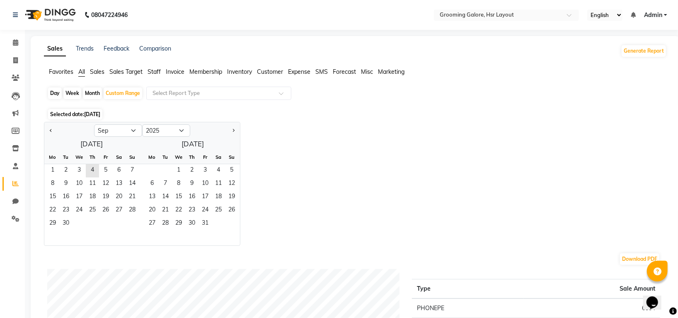
click at [96, 97] on div "Month" at bounding box center [92, 93] width 19 height 12
select select "9"
select select "2025"
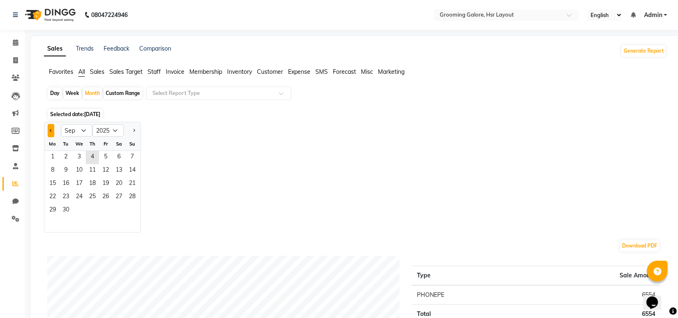
click at [51, 131] on button "Previous month" at bounding box center [51, 130] width 7 height 13
select select "8"
click at [105, 160] on span "1" at bounding box center [105, 157] width 13 height 13
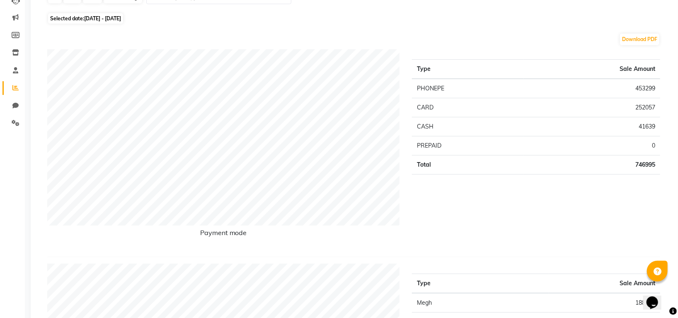
scroll to position [165, 0]
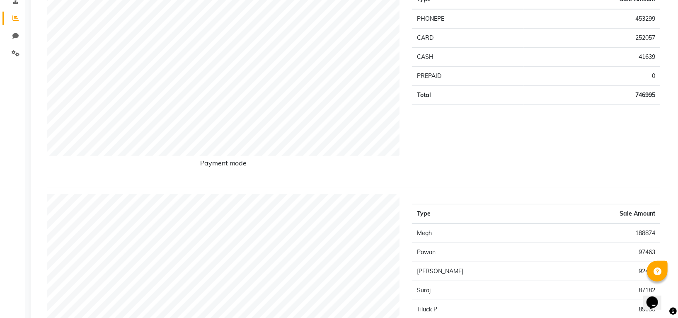
click at [425, 60] on td "CASH" at bounding box center [467, 57] width 111 height 19
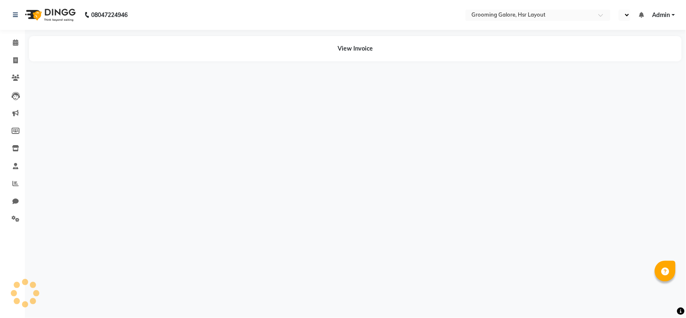
select select "en"
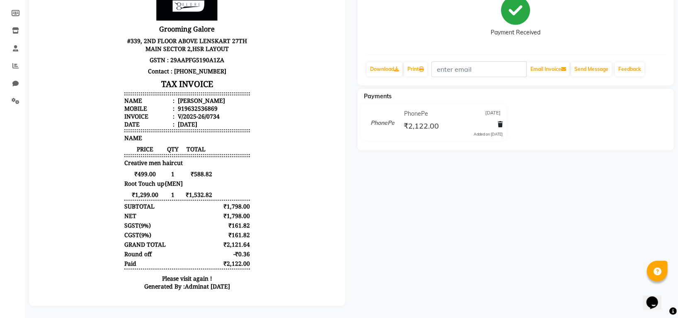
scroll to position [126, 0]
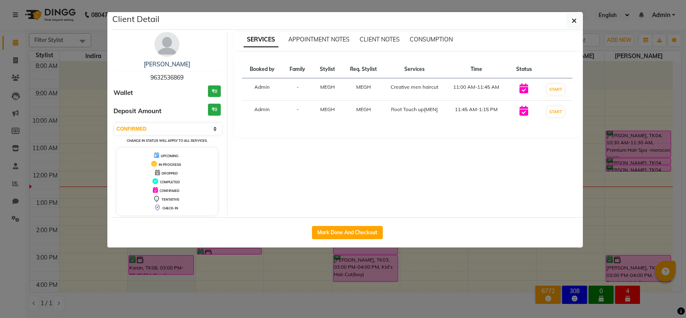
select select "6"
click at [576, 22] on icon "button" at bounding box center [574, 20] width 5 height 7
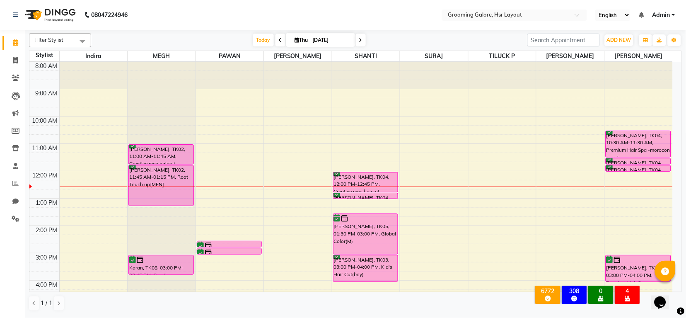
click at [295, 40] on icon at bounding box center [297, 39] width 5 height 5
select select "9"
select select "2025"
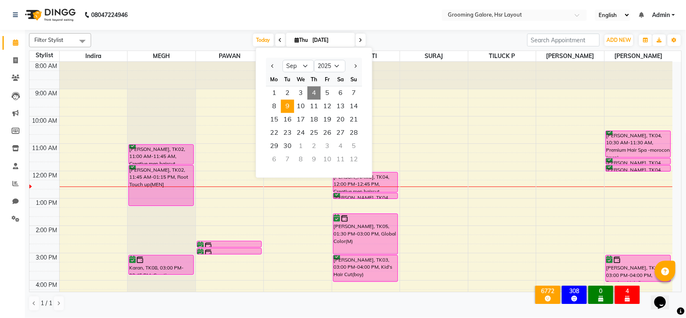
click at [286, 102] on span "9" at bounding box center [287, 105] width 13 height 13
type input "[DATE]"
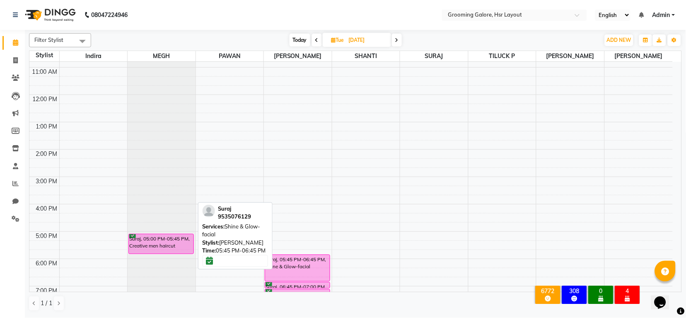
scroll to position [128, 0]
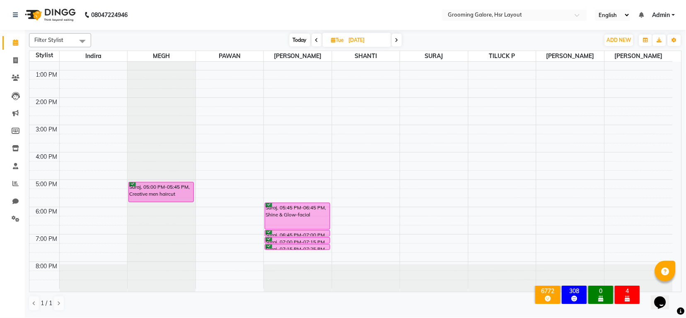
click at [333, 38] on icon at bounding box center [333, 39] width 5 height 5
select select "9"
select select "2025"
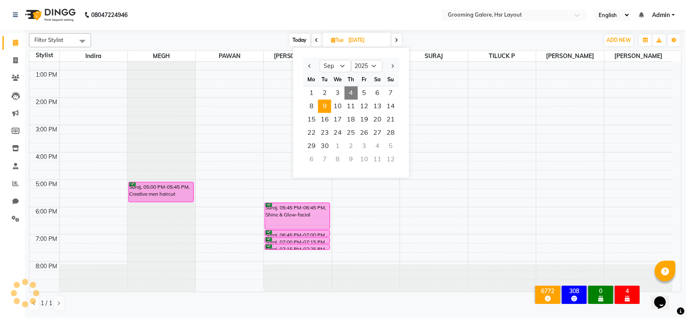
click at [353, 92] on span "4" at bounding box center [351, 92] width 13 height 13
type input "04-09-2025"
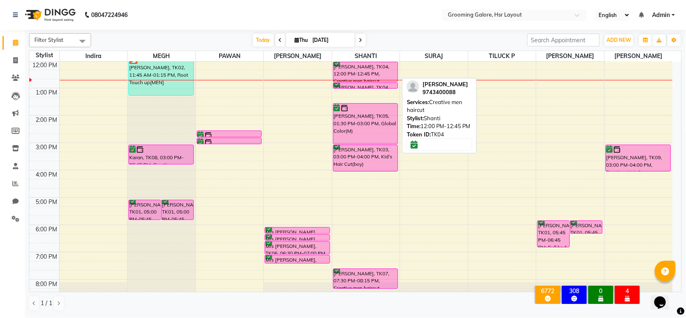
click at [367, 73] on div "Mr Nithin srinivash, TK04, 12:00 PM-12:45 PM, Creative men haircut" at bounding box center [366, 71] width 64 height 19
select select "6"
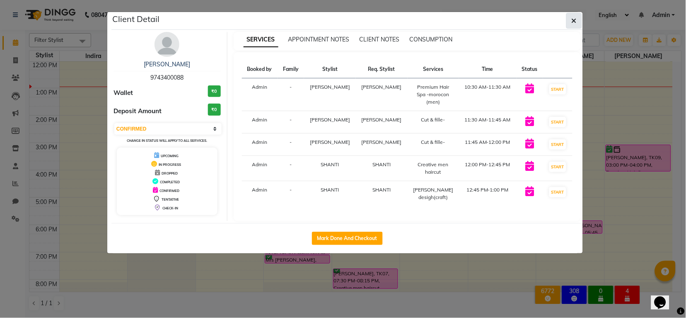
click at [575, 22] on icon "button" at bounding box center [574, 20] width 5 height 7
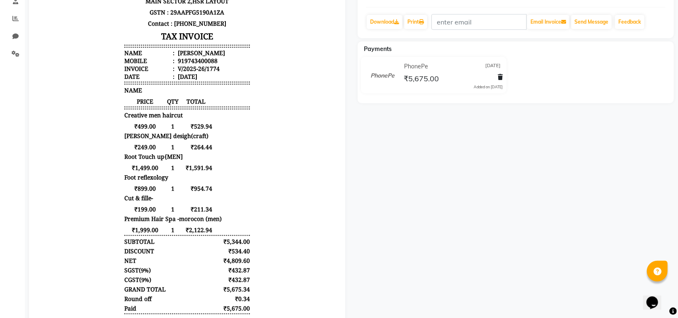
scroll to position [165, 0]
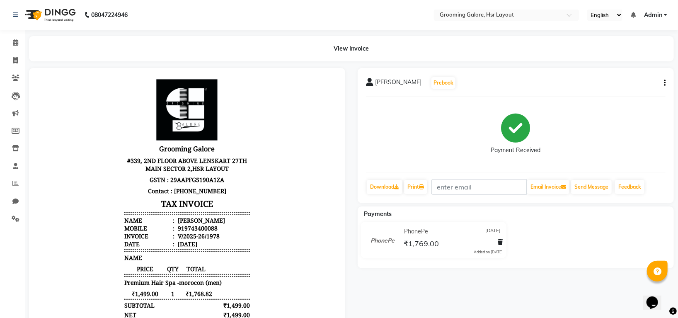
scroll to position [7, 0]
